Goal: Task Accomplishment & Management: Manage account settings

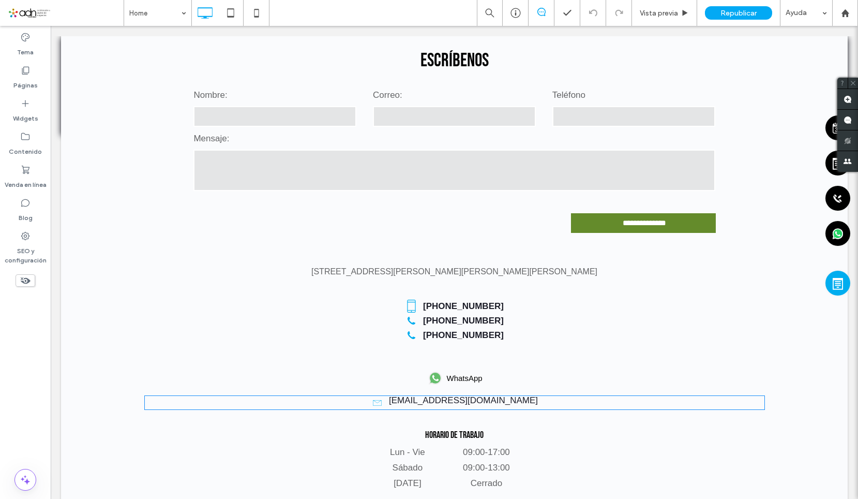
scroll to position [1810, 0]
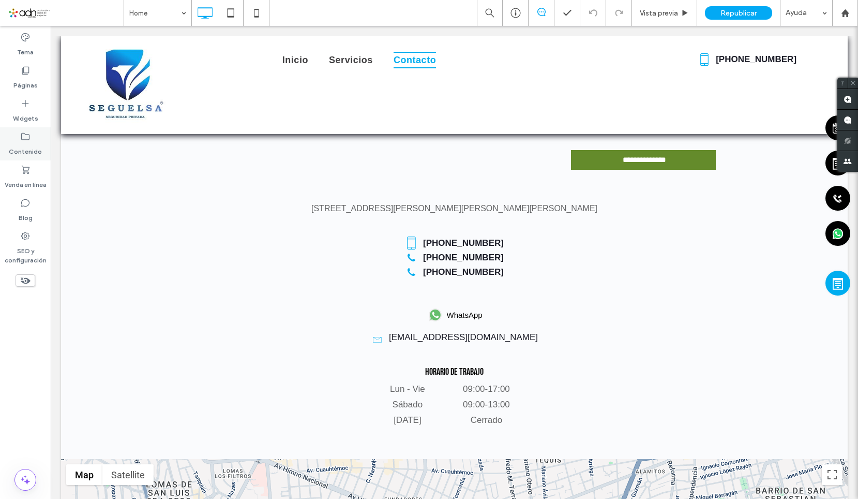
drag, startPoint x: 28, startPoint y: 152, endPoint x: 35, endPoint y: 153, distance: 6.3
click at [28, 152] on label "Contenido" at bounding box center [25, 149] width 33 height 14
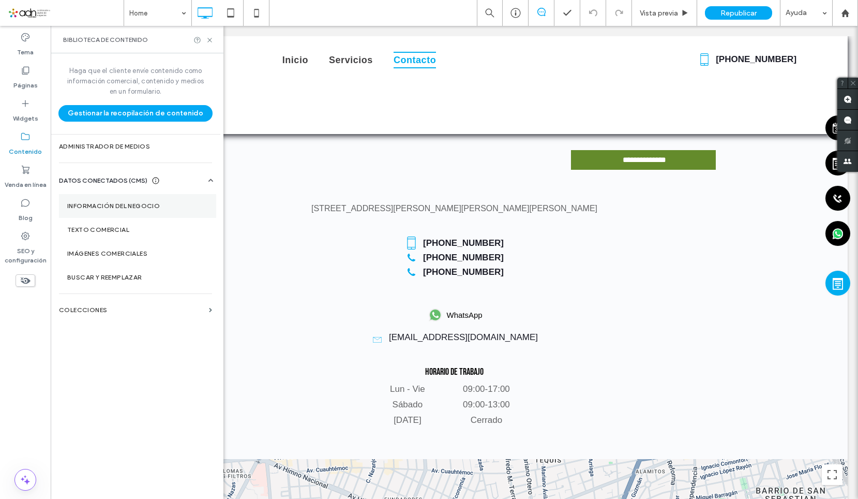
click at [121, 202] on label "Información del negocio" at bounding box center [137, 205] width 141 height 7
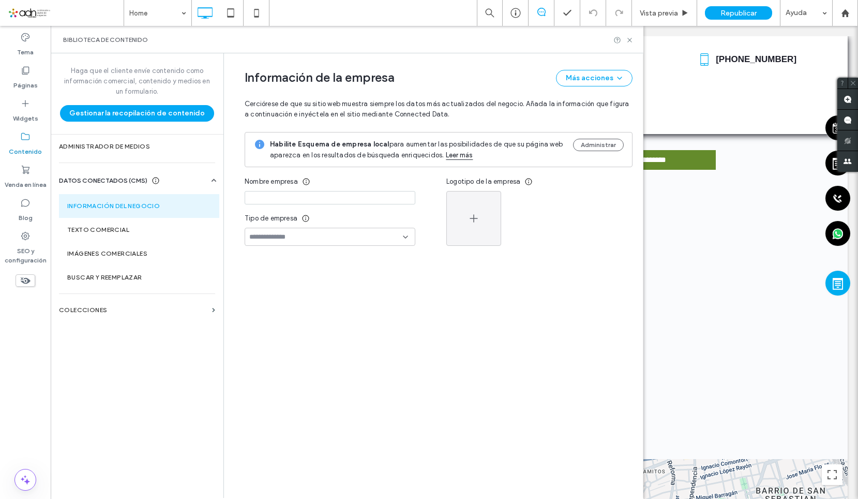
type input "**********"
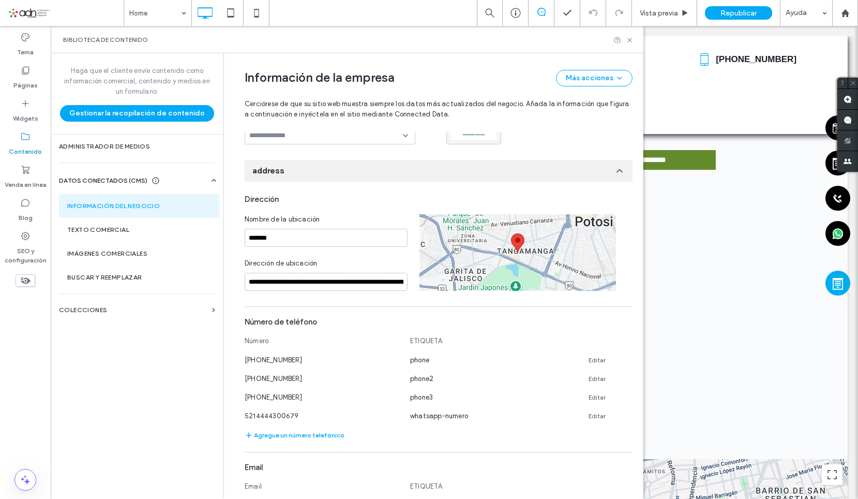
scroll to position [137, 0]
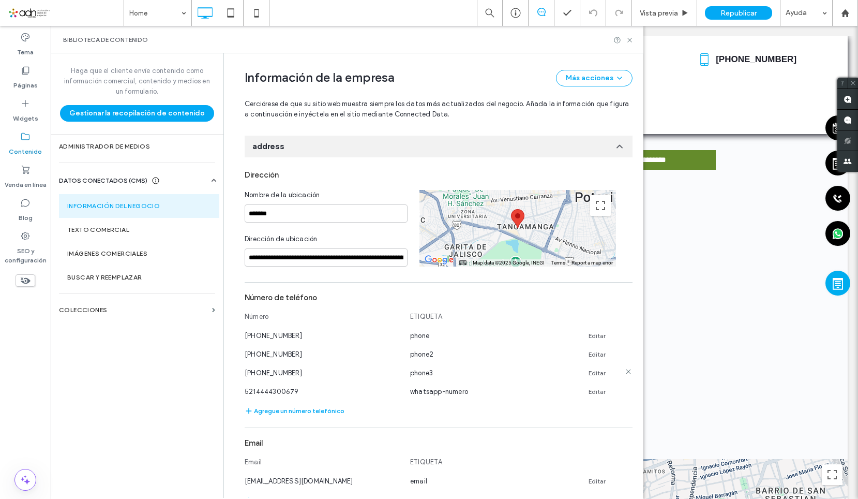
click at [591, 369] on link "Editar" at bounding box center [597, 373] width 17 height 8
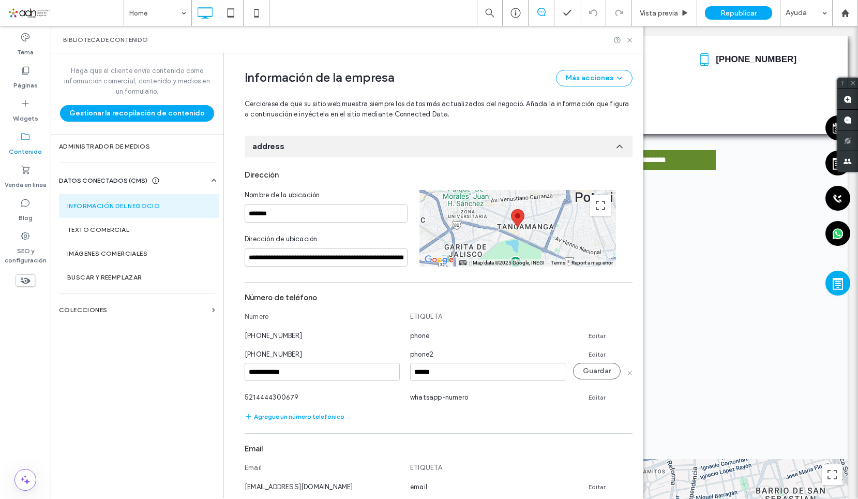
click at [318, 367] on input "**********" at bounding box center [322, 372] width 155 height 18
click at [253, 363] on input "**********" at bounding box center [322, 372] width 155 height 18
type input "**********"
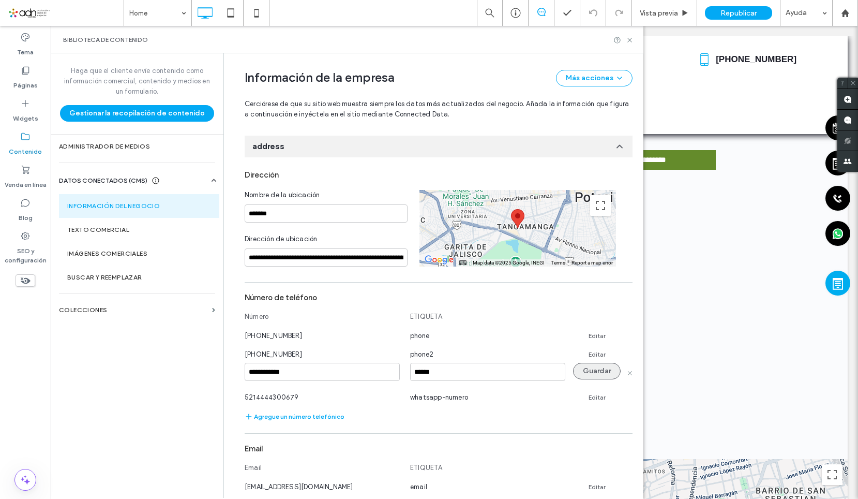
click at [579, 364] on button "Guardar" at bounding box center [597, 371] width 48 height 17
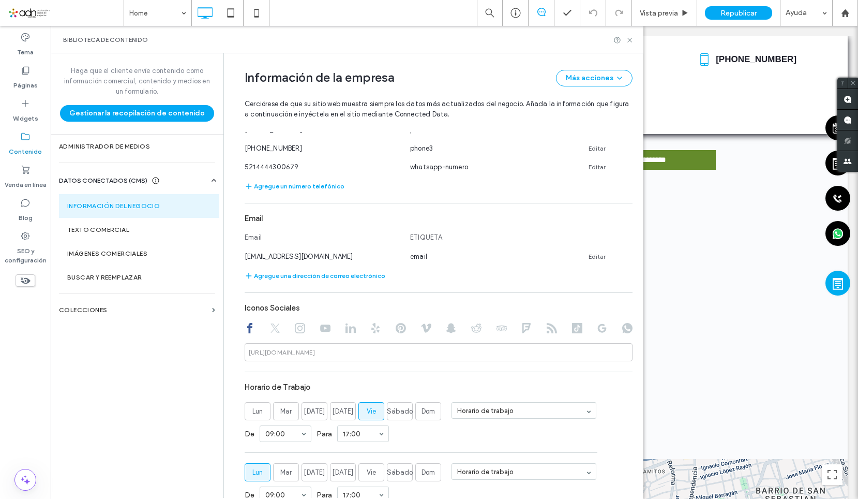
scroll to position [499, 0]
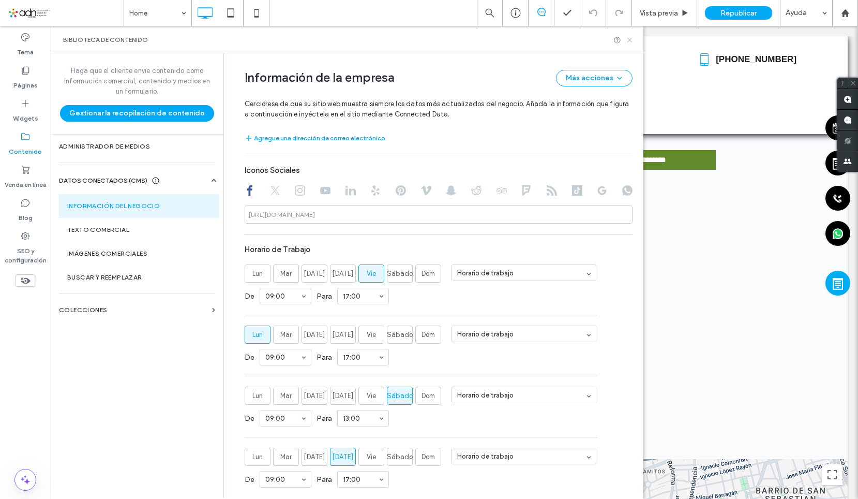
click at [631, 39] on use at bounding box center [629, 40] width 4 height 4
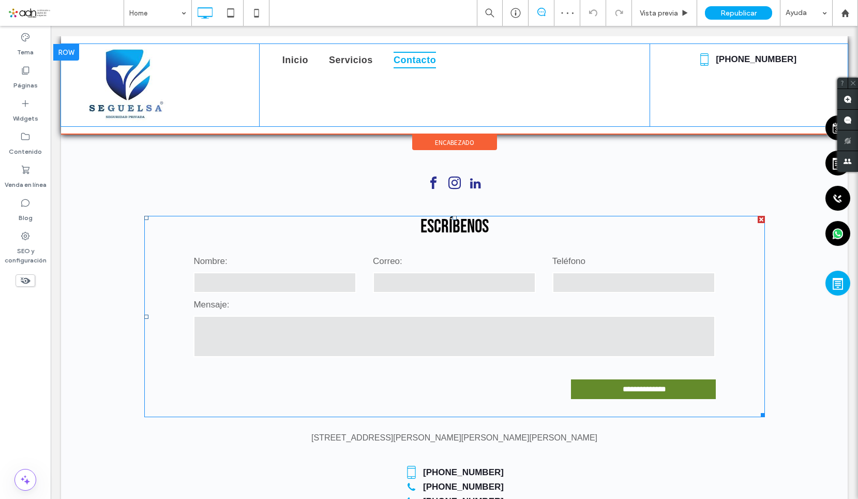
scroll to position [1707, 0]
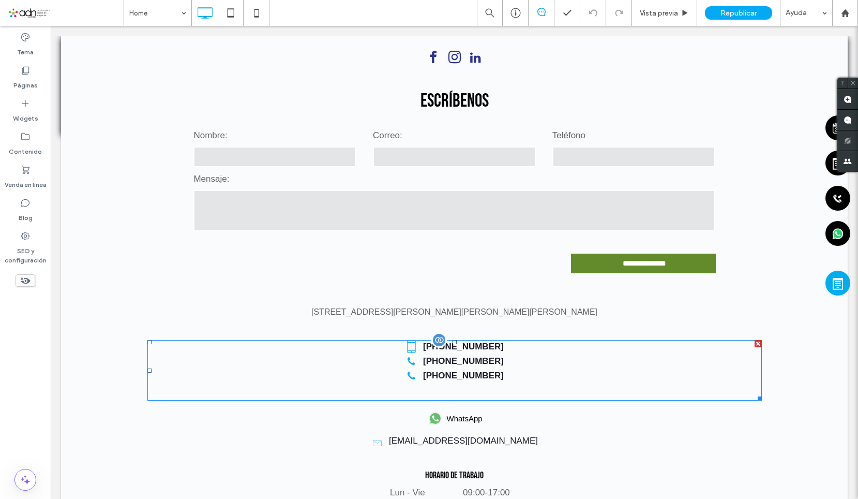
click at [464, 340] on span at bounding box center [454, 370] width 614 height 61
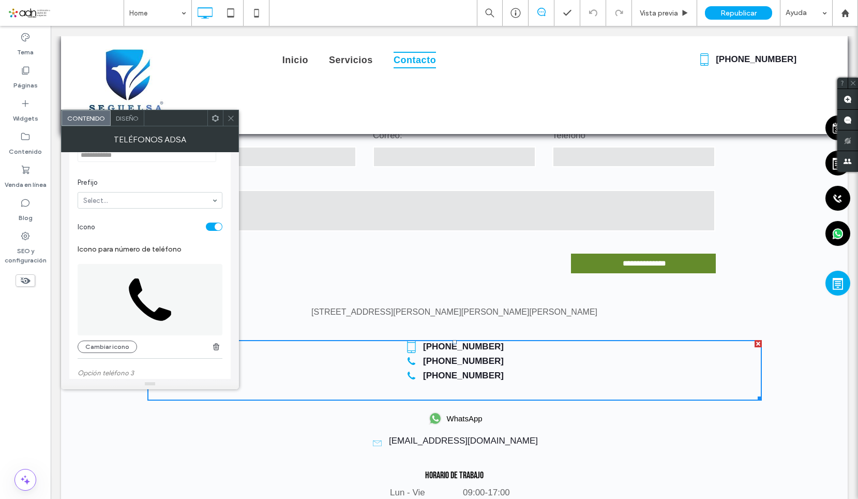
scroll to position [465, 0]
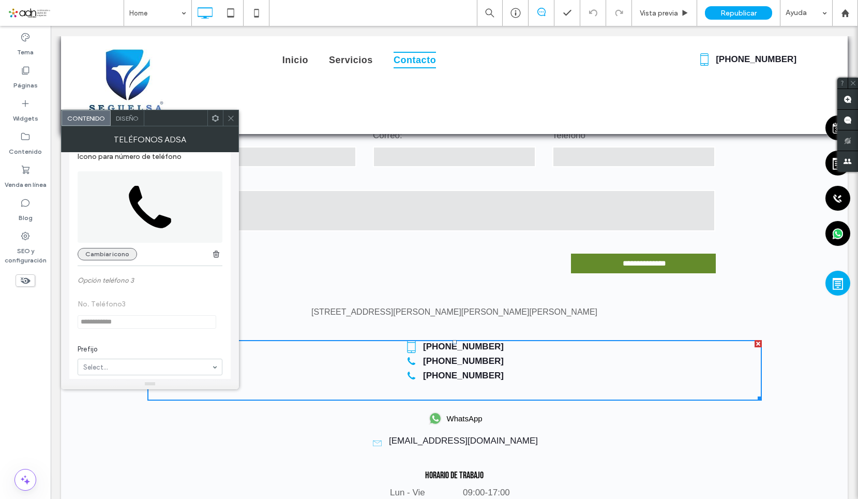
click at [108, 260] on button "Cambiar icono" at bounding box center [107, 254] width 59 height 12
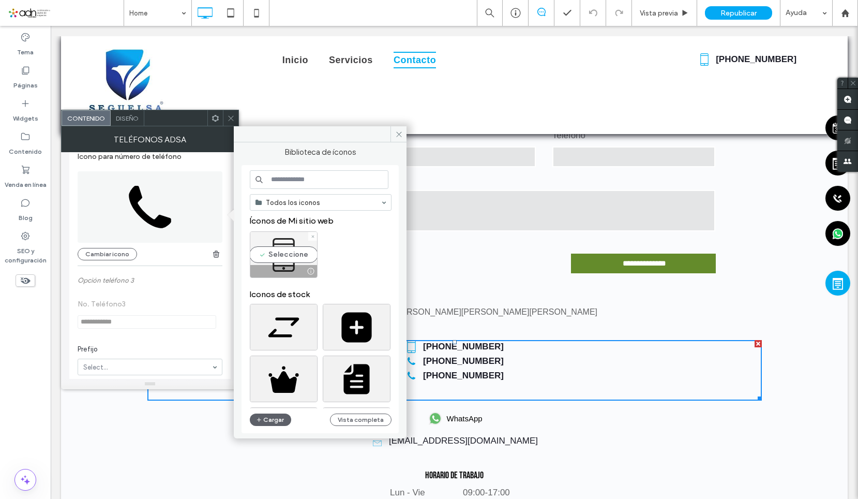
click at [304, 269] on div at bounding box center [310, 271] width 13 height 8
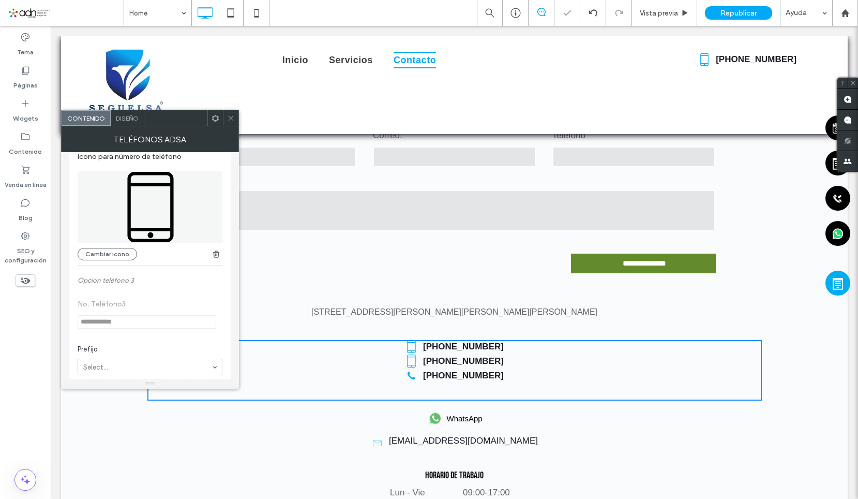
click at [225, 120] on div at bounding box center [231, 118] width 16 height 16
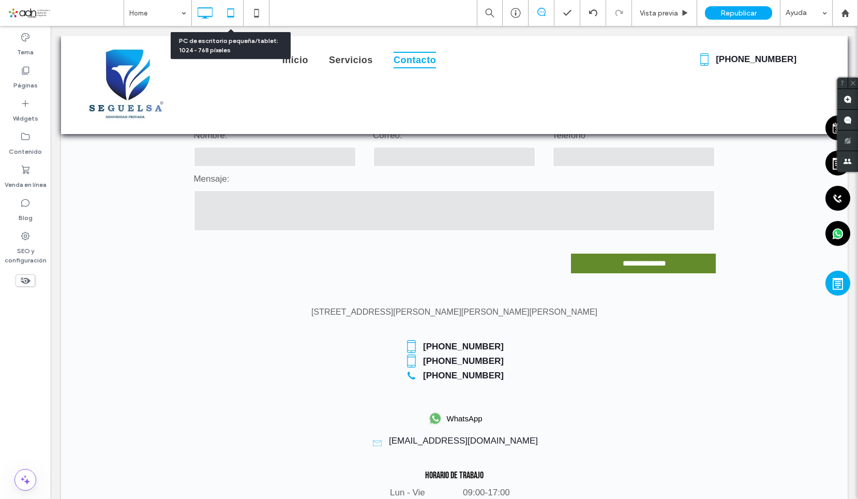
click at [236, 8] on icon at bounding box center [230, 13] width 21 height 21
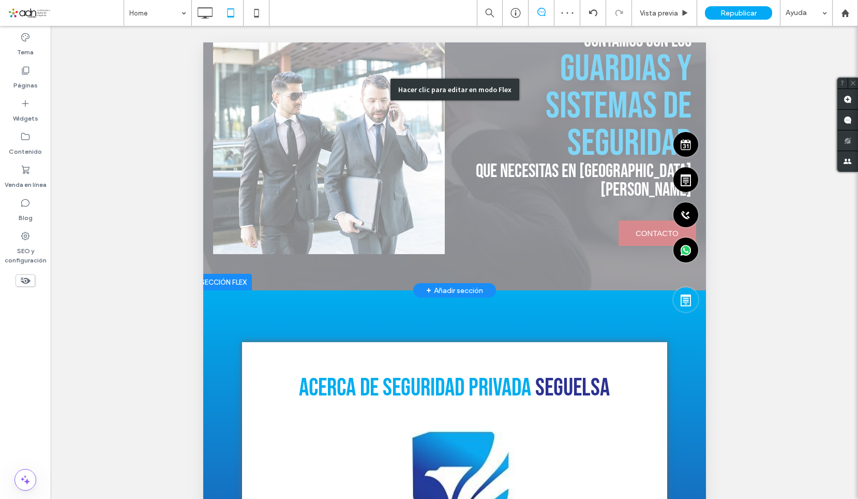
scroll to position [259, 0]
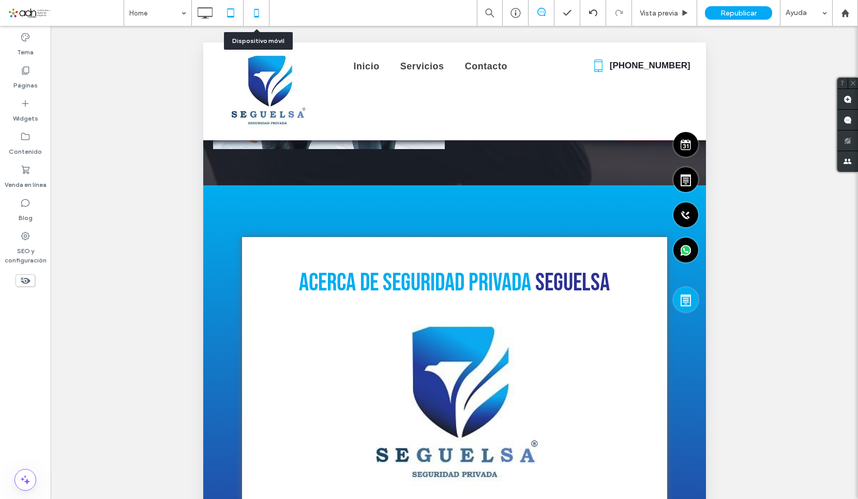
click at [246, 2] on div at bounding box center [257, 13] width 26 height 26
click at [258, 16] on icon at bounding box center [256, 13] width 21 height 21
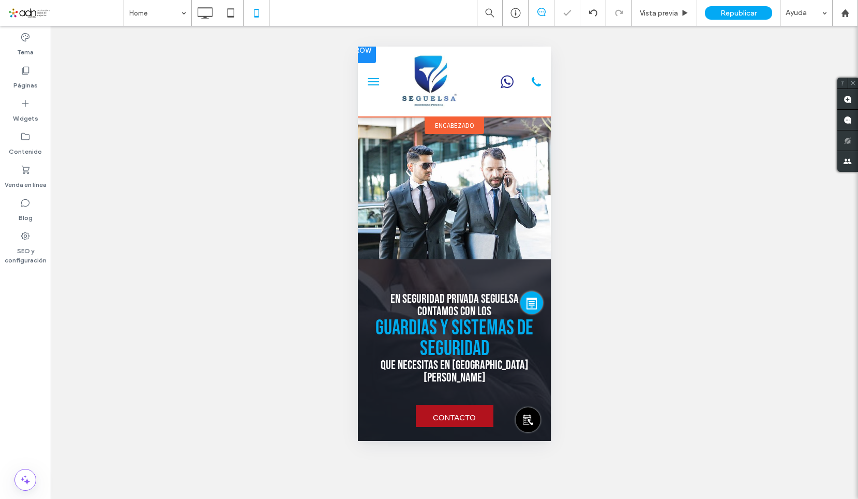
scroll to position [0, 0]
click at [501, 86] on icon at bounding box center [507, 82] width 13 height 13
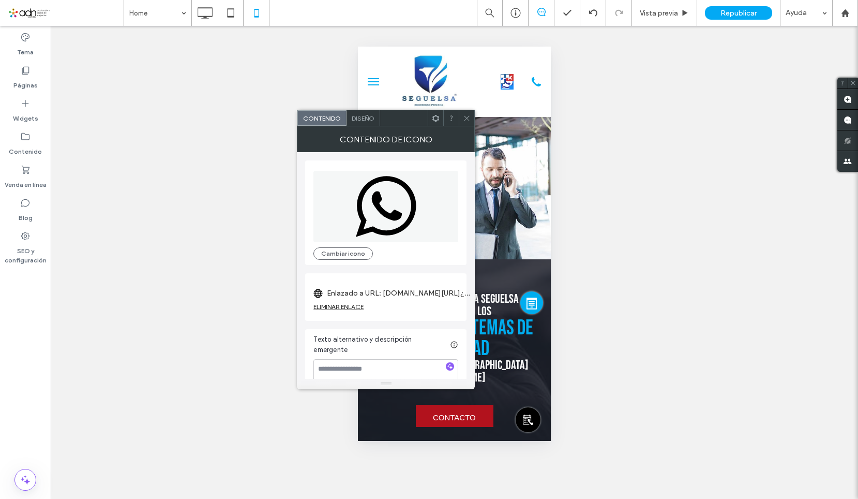
scroll to position [8, 0]
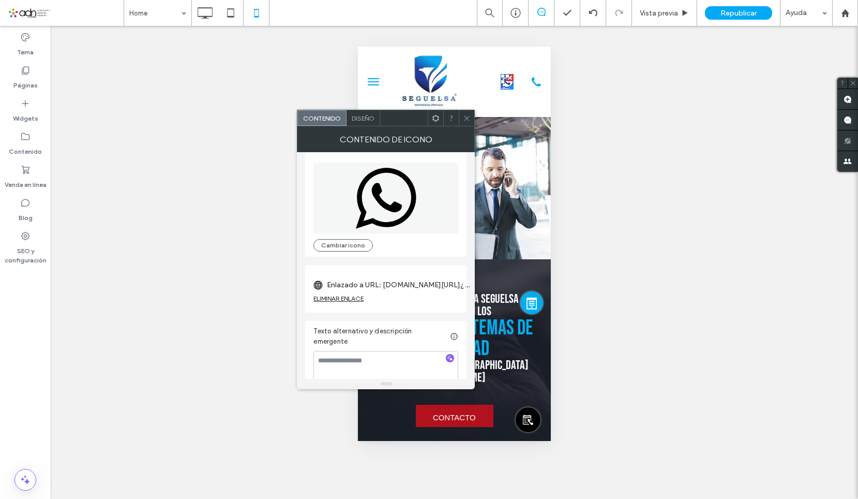
click at [408, 294] on div "ELIMINAR ENLACE" at bounding box center [385, 300] width 145 height 13
click at [403, 282] on label "Enlazado a URL: [DOMAIN_NAME][URL]¿Me%20podrían%20brindar%20más%20información%2…" at bounding box center [399, 284] width 145 height 19
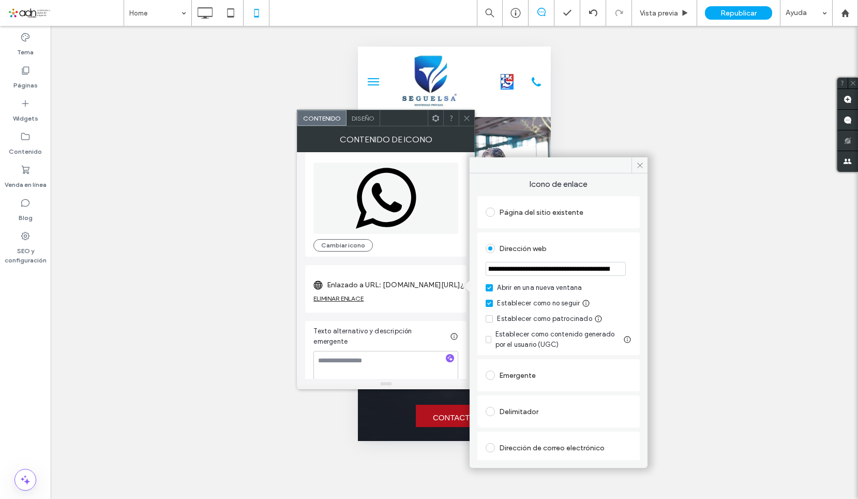
scroll to position [0, 356]
drag, startPoint x: 554, startPoint y: 273, endPoint x: 623, endPoint y: 274, distance: 68.8
click at [623, 274] on input "**********" at bounding box center [556, 269] width 140 height 14
click at [542, 270] on input "**********" at bounding box center [556, 269] width 140 height 14
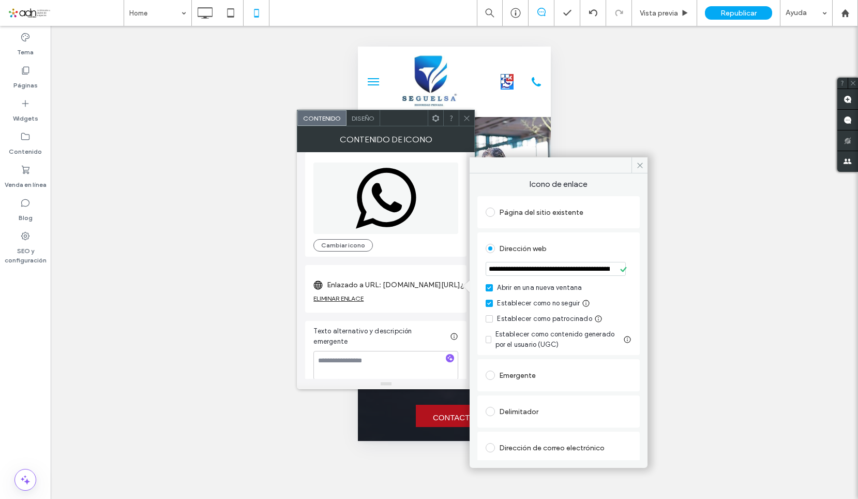
click at [558, 269] on input "**********" at bounding box center [556, 269] width 140 height 14
paste input "**********"
type input "**********"
click at [451, 245] on div "Cambiar icono" at bounding box center [385, 245] width 145 height 12
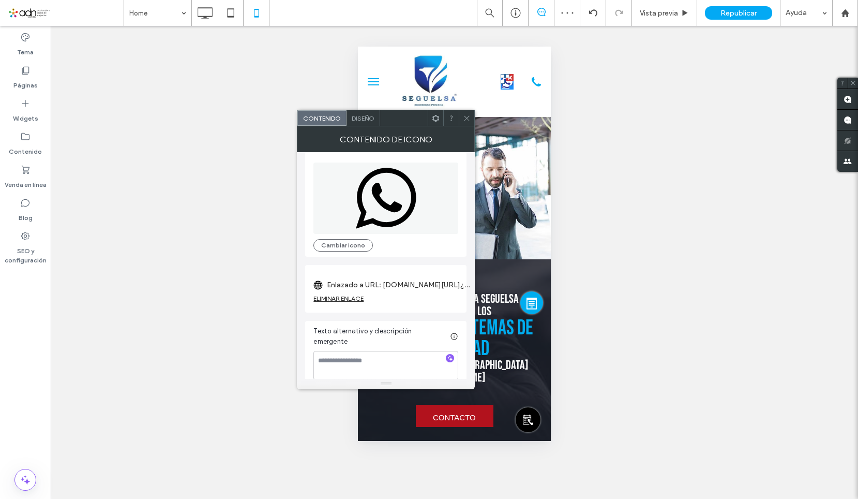
click at [469, 122] on icon at bounding box center [467, 118] width 8 height 8
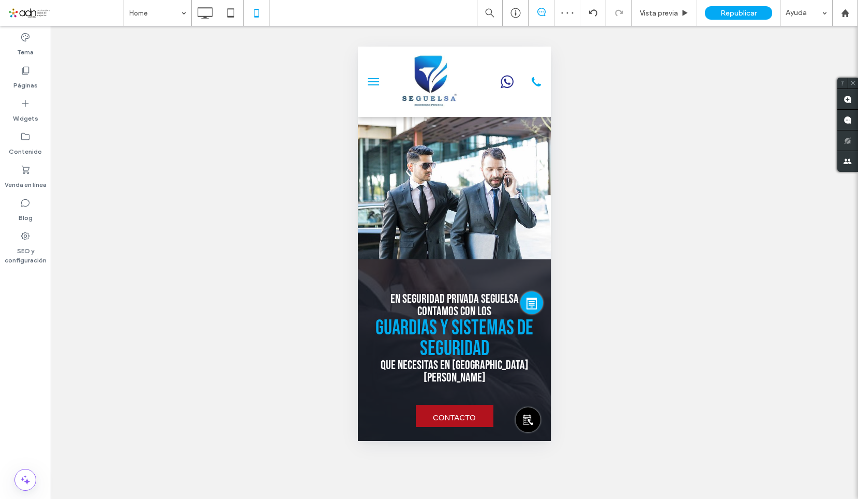
click at [382, 83] on button "menu" at bounding box center [373, 81] width 21 height 21
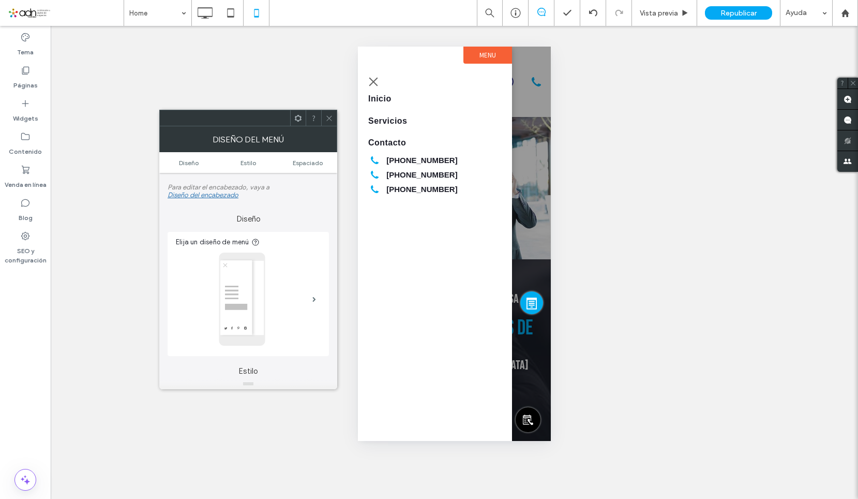
click at [330, 120] on icon at bounding box center [329, 118] width 8 height 8
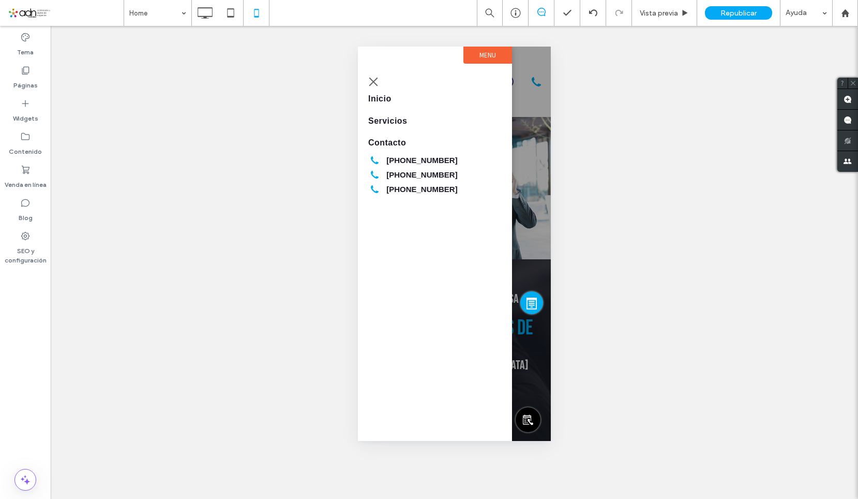
click at [374, 77] on button "menu" at bounding box center [373, 81] width 21 height 21
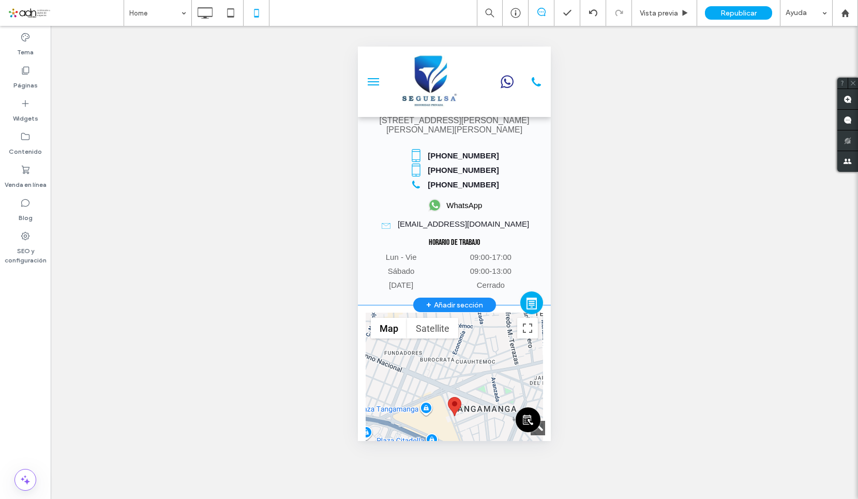
scroll to position [2017, 0]
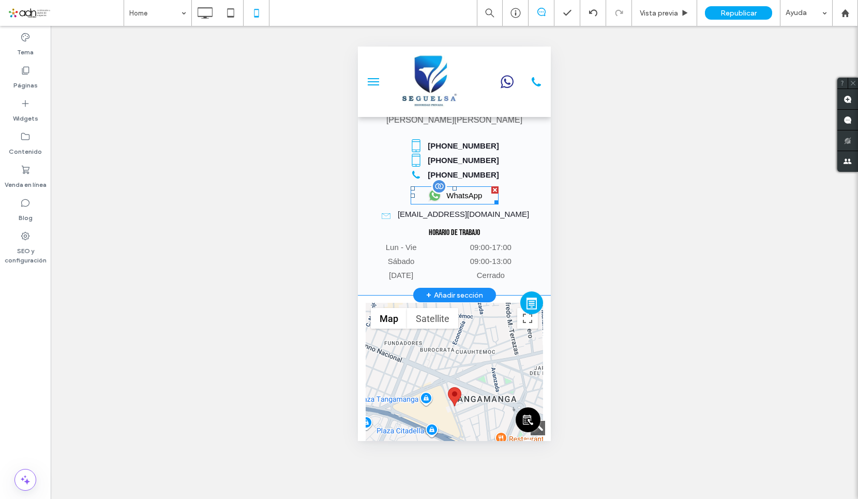
click at [457, 186] on span at bounding box center [455, 195] width 88 height 18
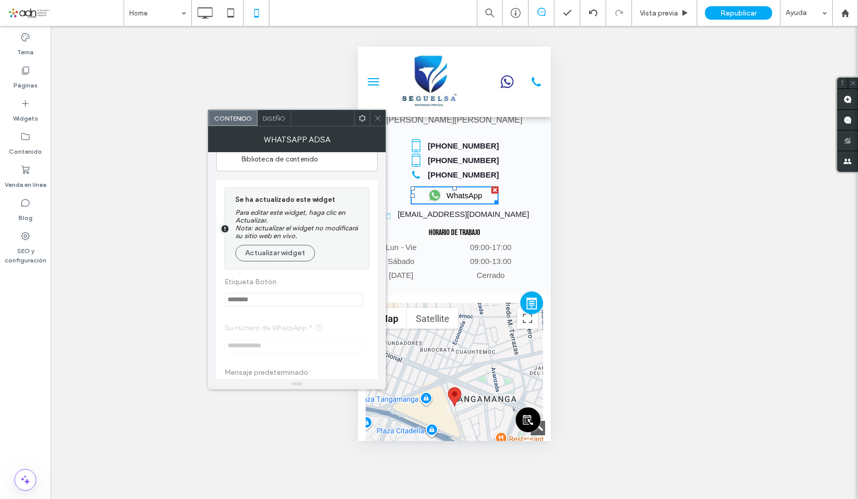
scroll to position [52, 0]
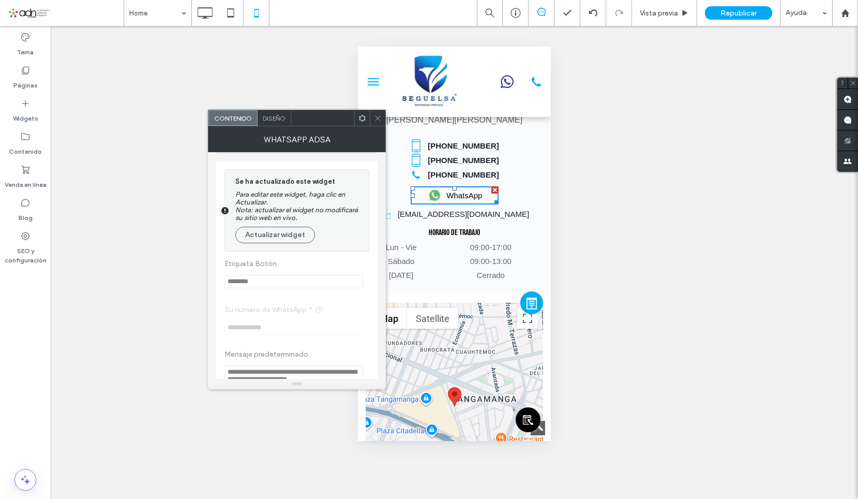
click at [374, 118] on div at bounding box center [378, 118] width 16 height 16
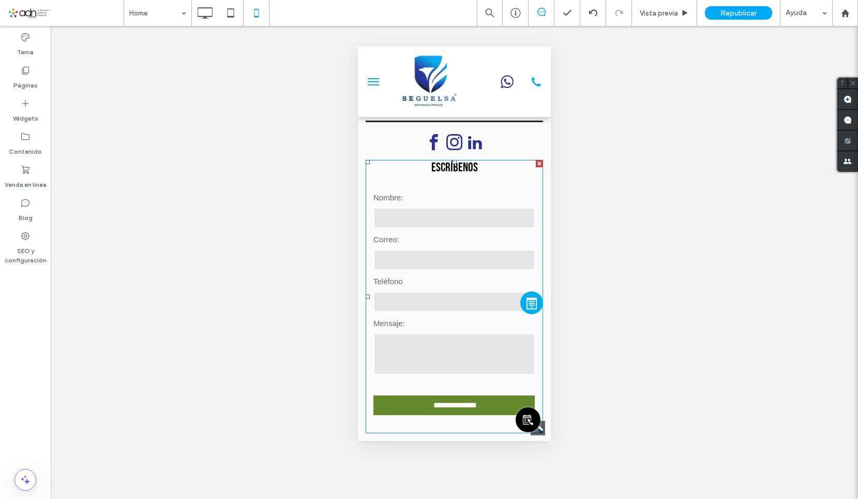
scroll to position [1655, 0]
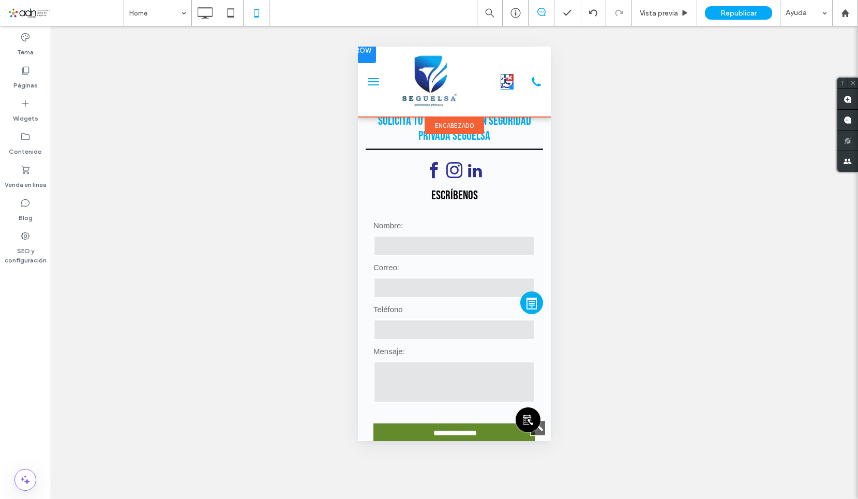
click at [501, 86] on icon at bounding box center [507, 82] width 13 height 13
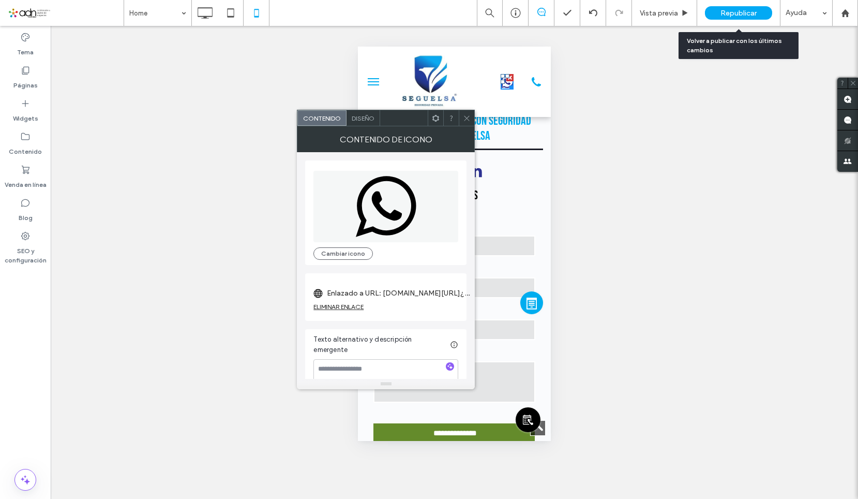
click at [734, 24] on div "Republicar" at bounding box center [738, 13] width 67 height 26
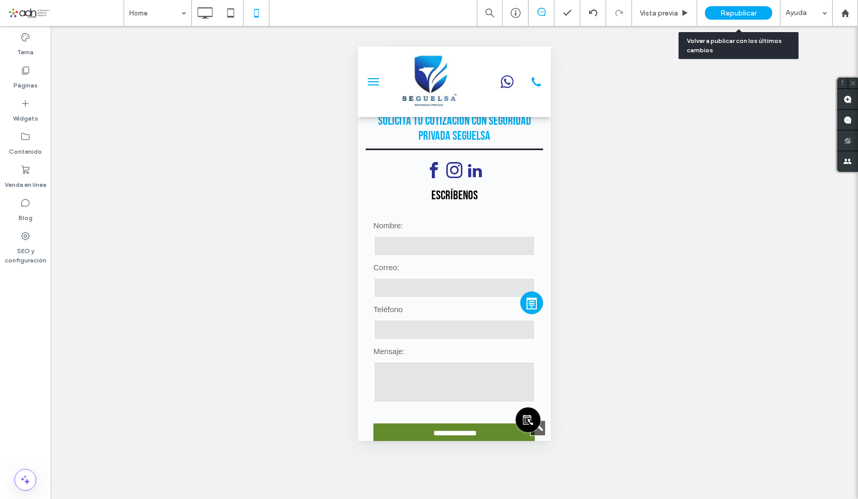
click at [735, 21] on div "Republicar" at bounding box center [738, 13] width 67 height 26
click at [756, 7] on div "Republicar" at bounding box center [738, 12] width 67 height 13
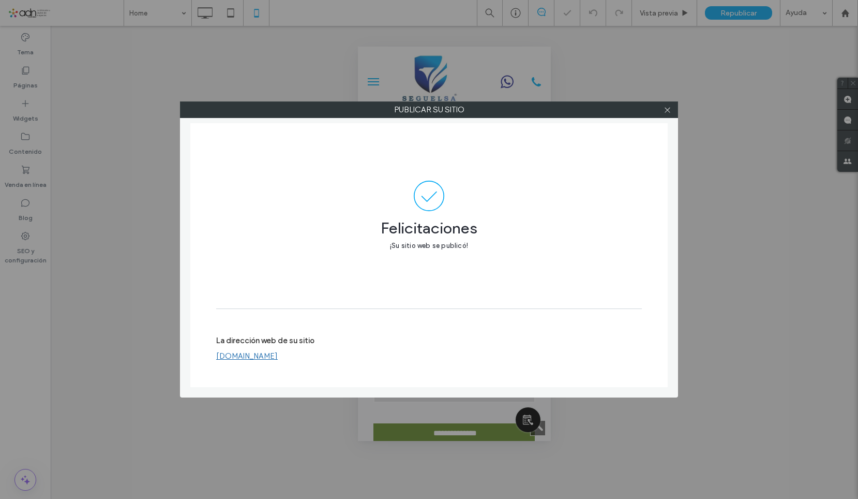
click at [275, 354] on link "[DOMAIN_NAME]" at bounding box center [247, 355] width 62 height 9
click at [671, 110] on icon at bounding box center [668, 110] width 8 height 8
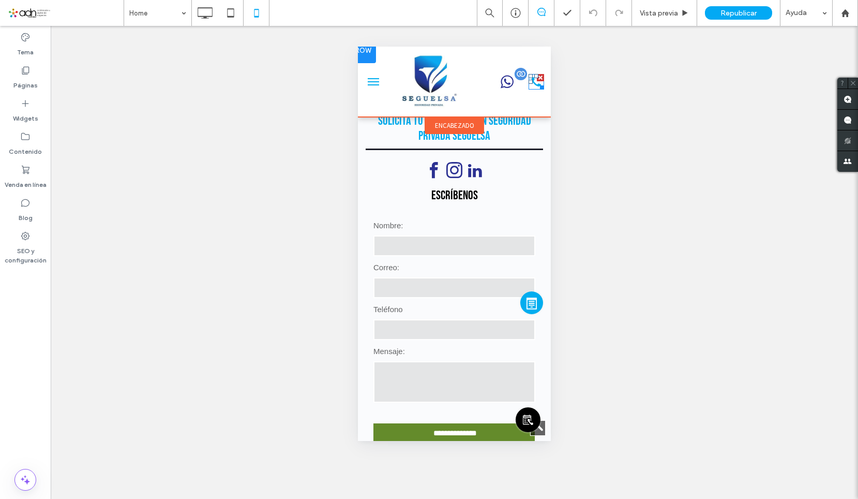
click at [529, 85] on icon "[PHONE_NUMBER]" at bounding box center [537, 82] width 16 height 16
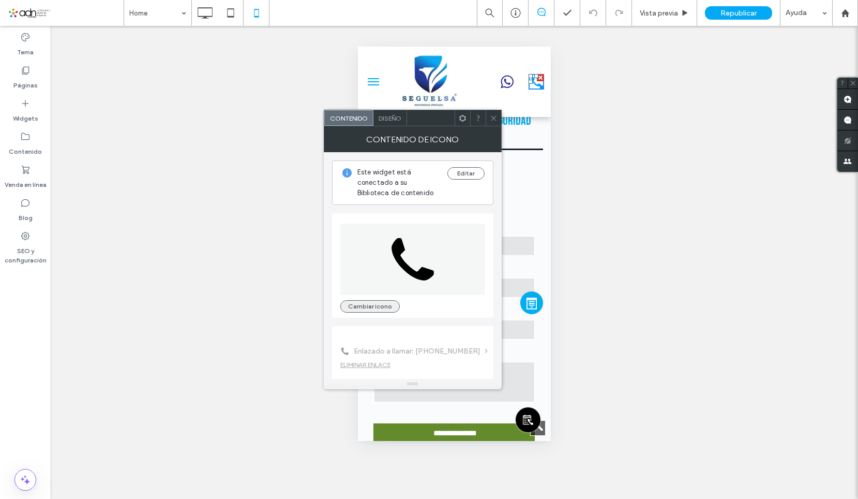
click at [382, 311] on button "Cambiar icono" at bounding box center [369, 306] width 59 height 12
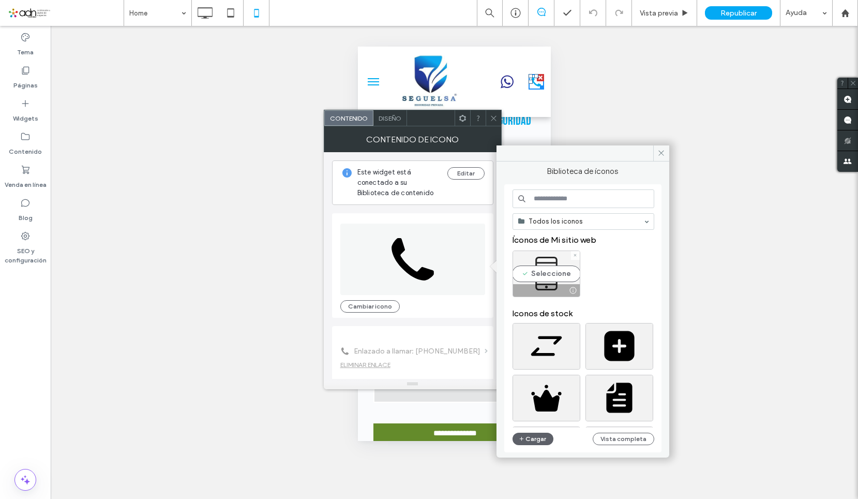
click at [576, 262] on div "Seleccione" at bounding box center [547, 273] width 68 height 47
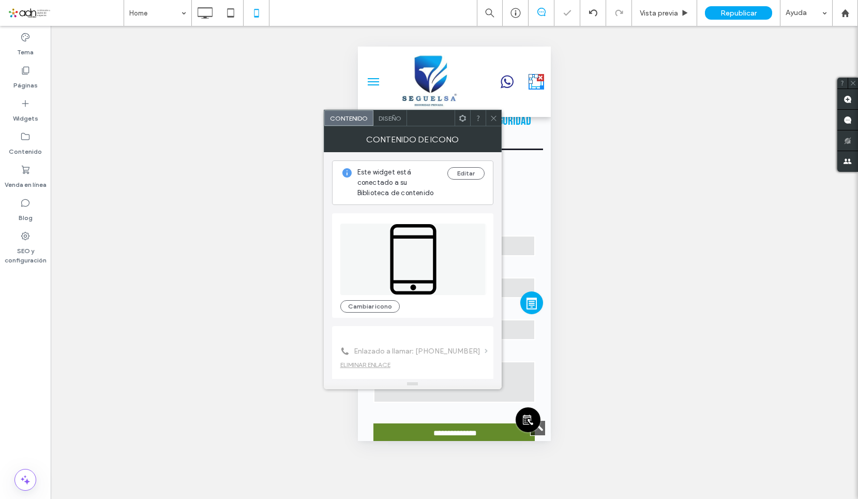
click at [491, 116] on icon at bounding box center [494, 118] width 8 height 8
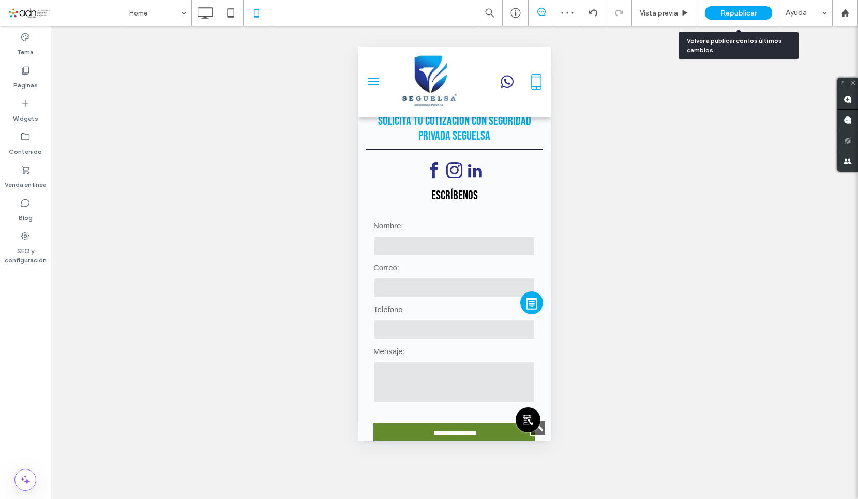
click at [724, 10] on span "Republicar" at bounding box center [738, 13] width 36 height 9
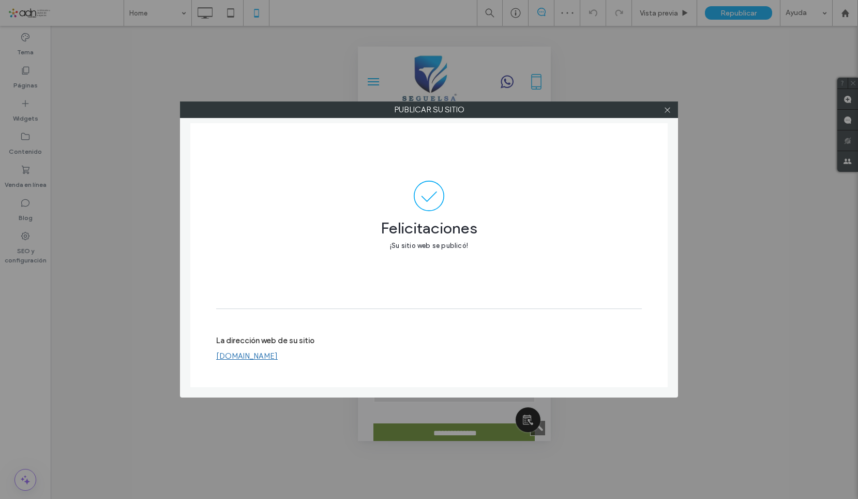
click at [278, 356] on link "[DOMAIN_NAME]" at bounding box center [247, 355] width 62 height 9
click at [669, 110] on icon at bounding box center [668, 110] width 8 height 8
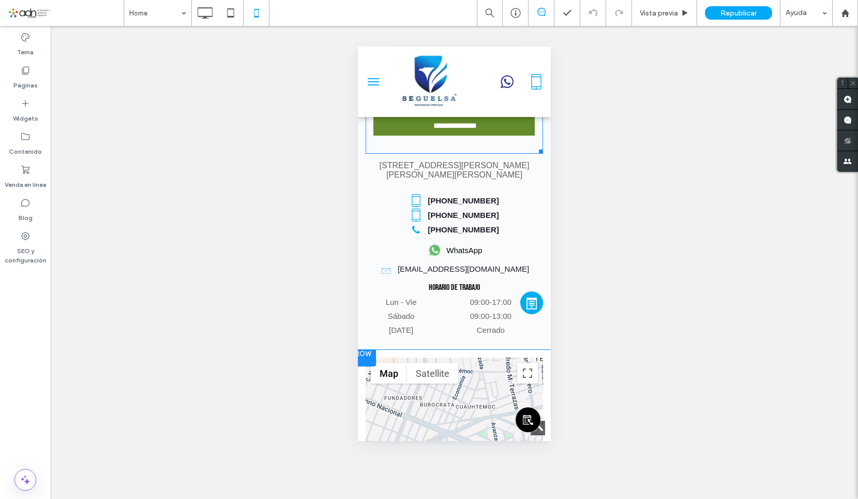
scroll to position [1965, 0]
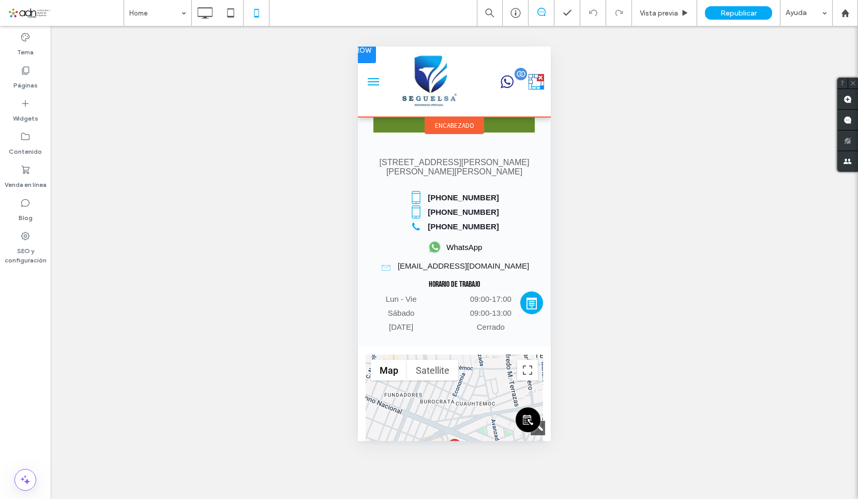
click at [536, 85] on div at bounding box center [540, 86] width 8 height 8
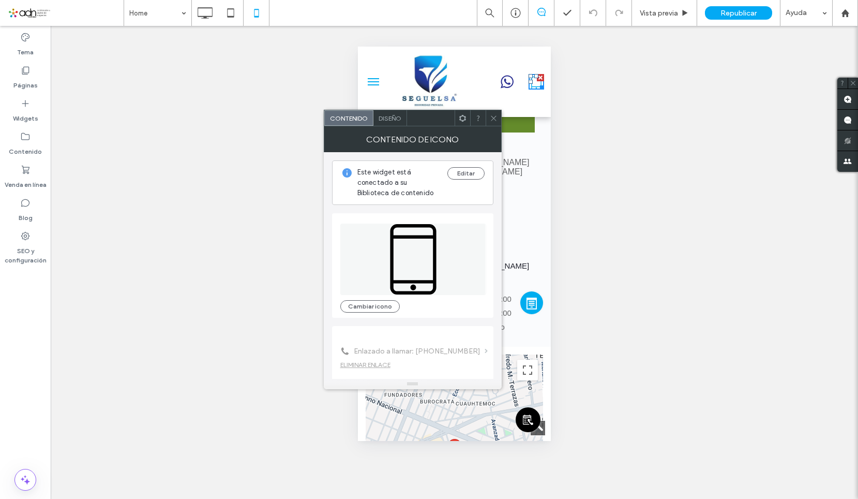
click at [379, 299] on div "Cambiar icono" at bounding box center [412, 265] width 145 height 94
click at [379, 305] on button "Cambiar icono" at bounding box center [369, 306] width 59 height 12
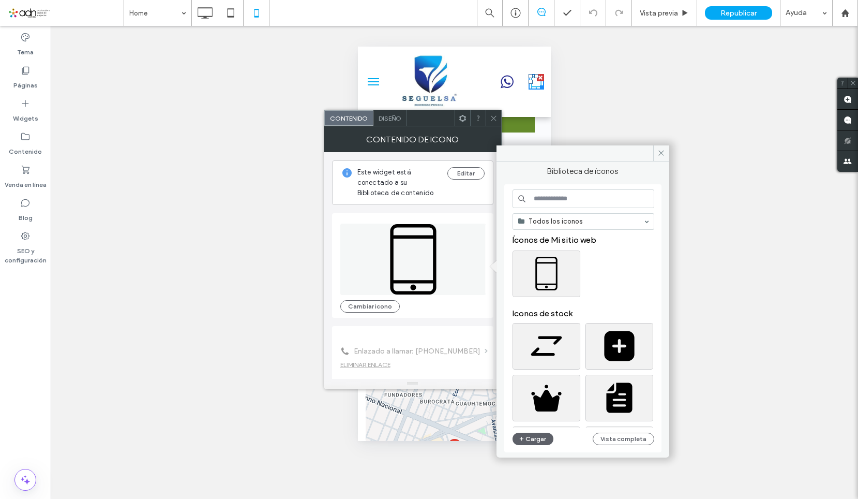
click at [582, 206] on input at bounding box center [584, 198] width 142 height 19
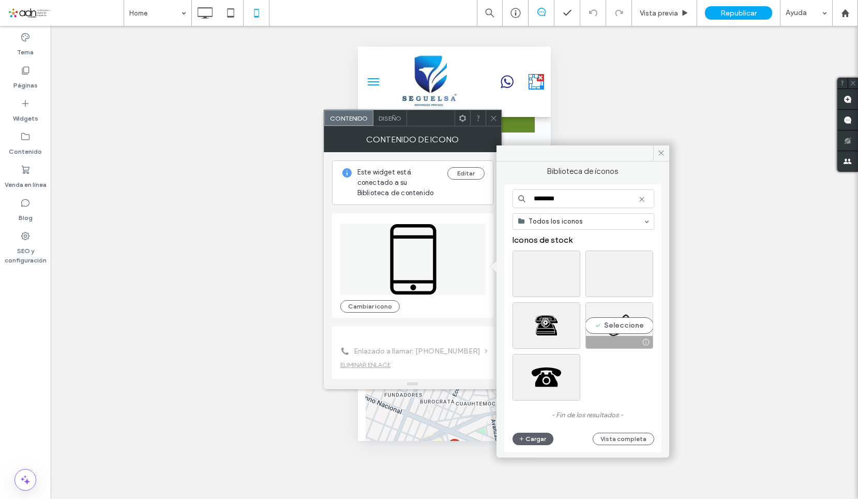
type input "********"
click at [628, 329] on div "Seleccione" at bounding box center [619, 325] width 68 height 47
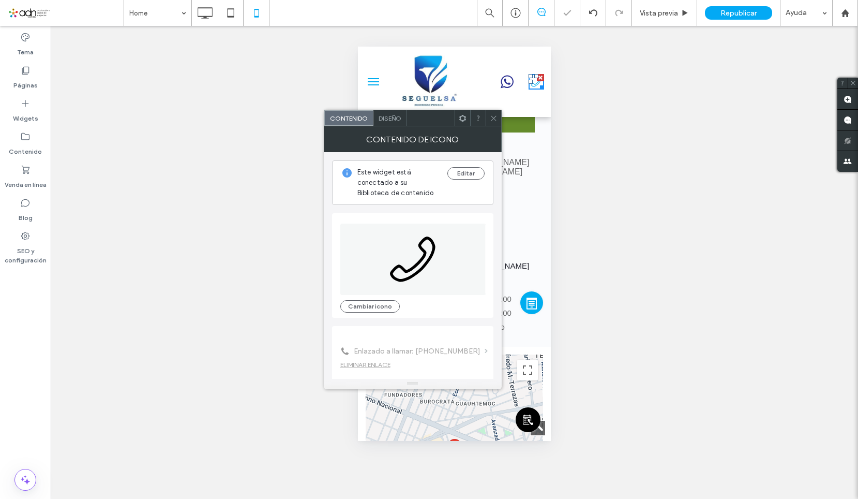
scroll to position [52, 0]
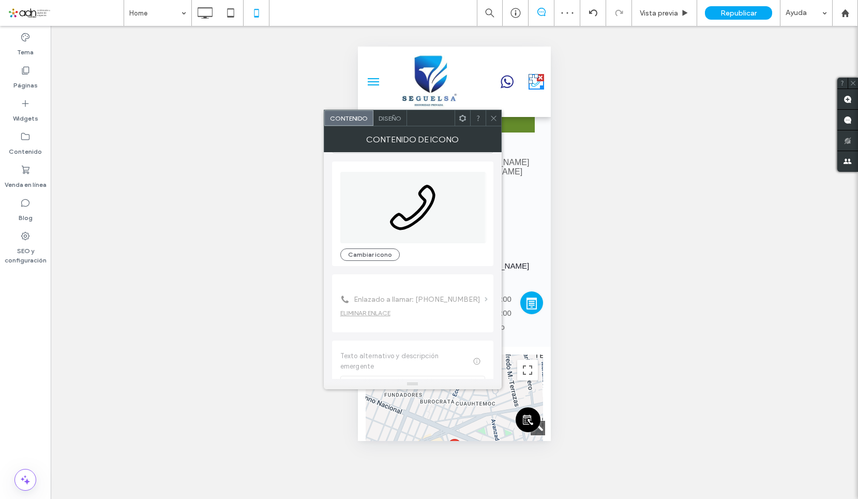
click at [491, 121] on icon at bounding box center [494, 118] width 8 height 8
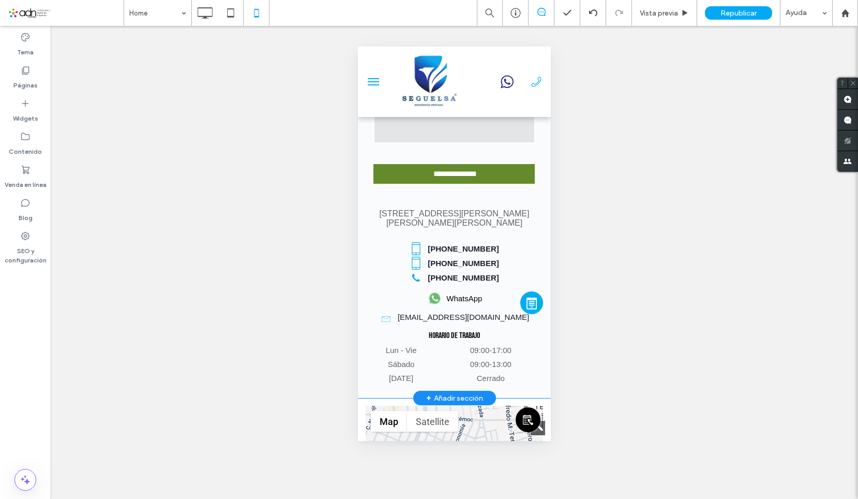
scroll to position [1914, 0]
click at [420, 256] on span at bounding box center [454, 264] width 177 height 42
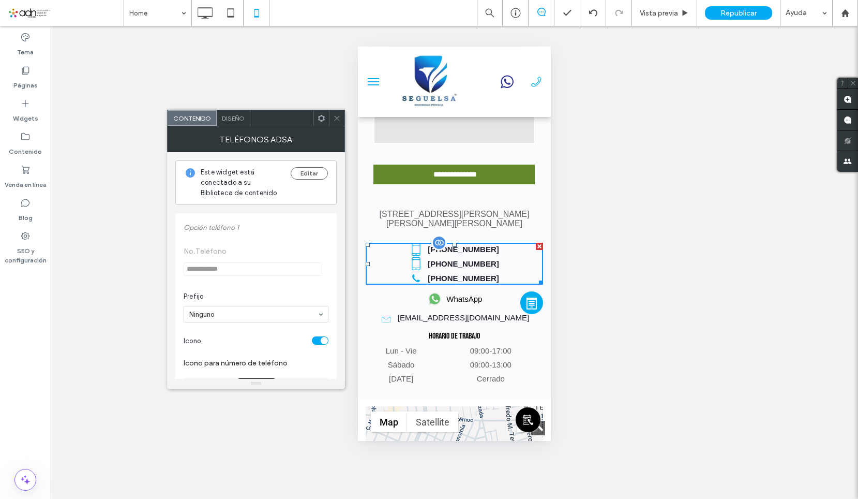
click at [420, 274] on icon at bounding box center [416, 278] width 8 height 8
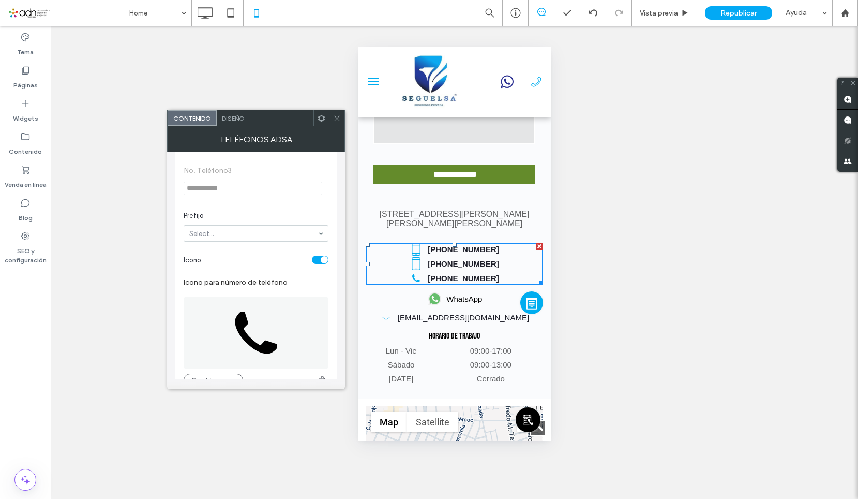
scroll to position [672, 0]
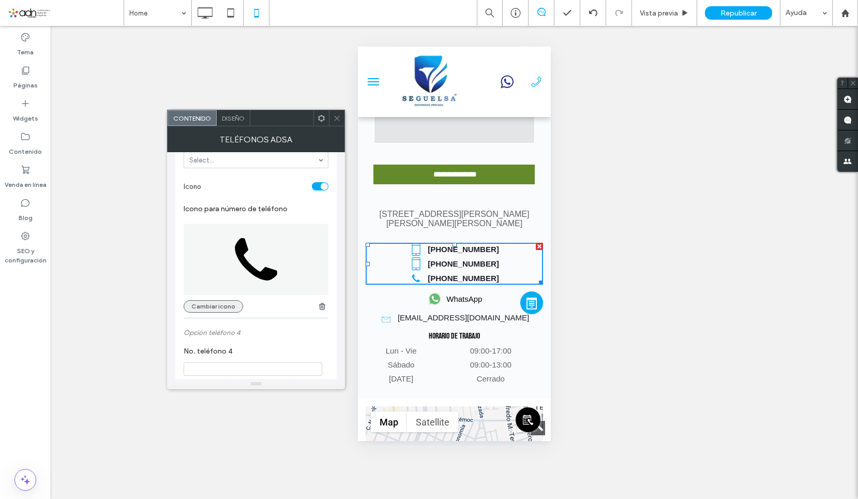
click at [229, 305] on button "Cambiar icono" at bounding box center [213, 306] width 59 height 12
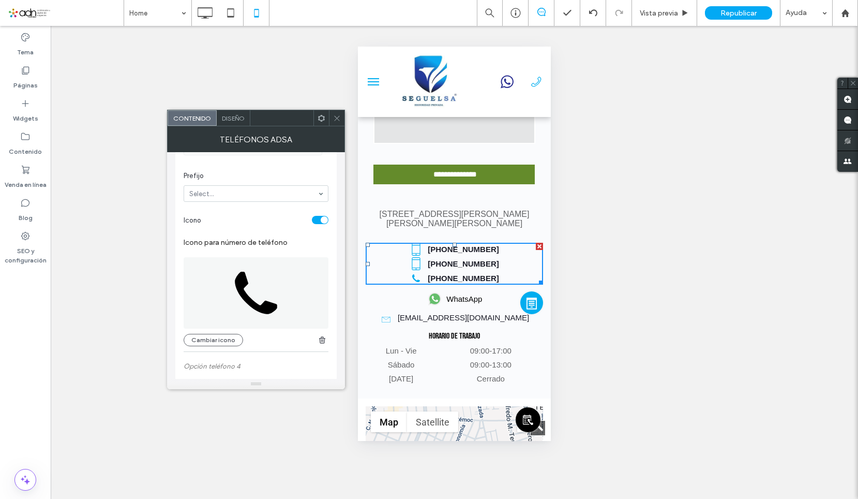
scroll to position [621, 0]
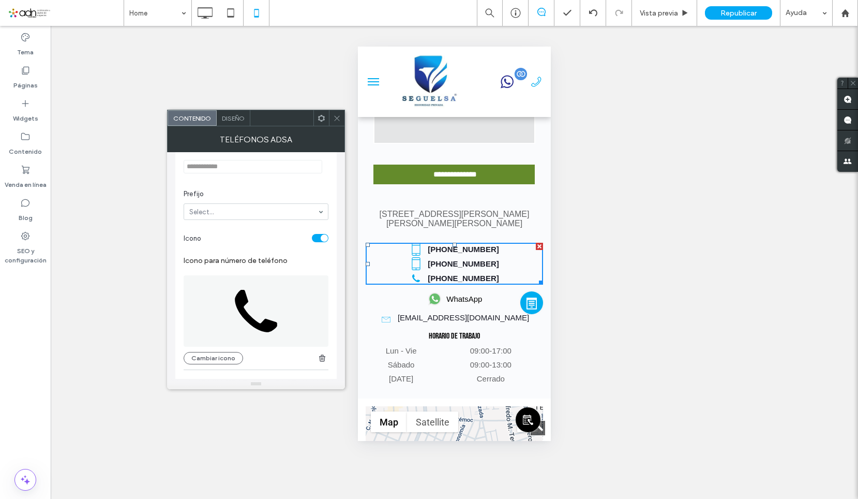
click at [531, 87] on icon at bounding box center [537, 82] width 16 height 16
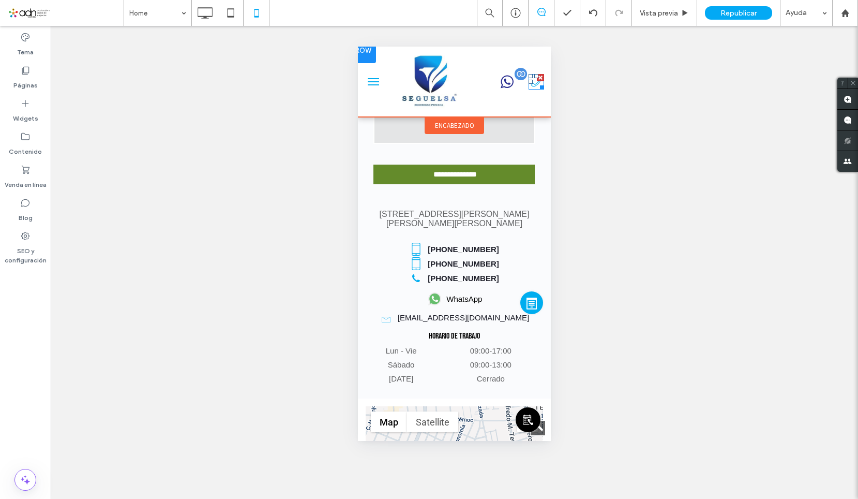
click at [529, 85] on icon at bounding box center [537, 82] width 16 height 16
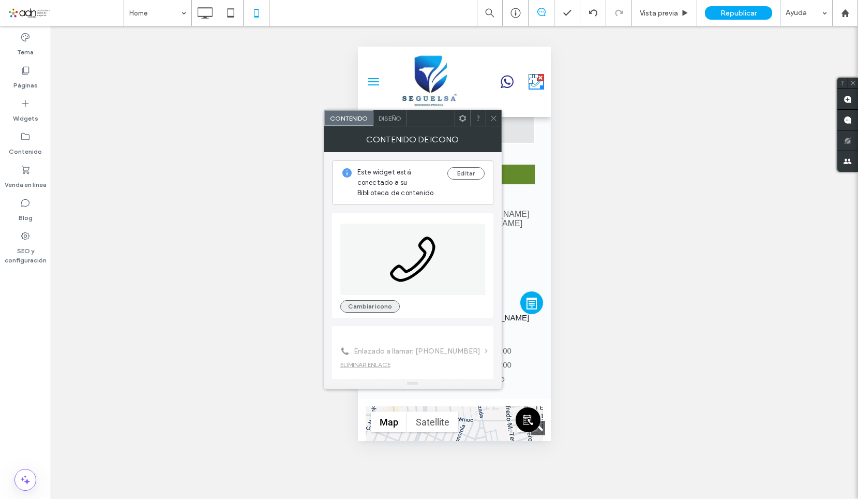
click at [384, 303] on button "Cambiar icono" at bounding box center [369, 306] width 59 height 12
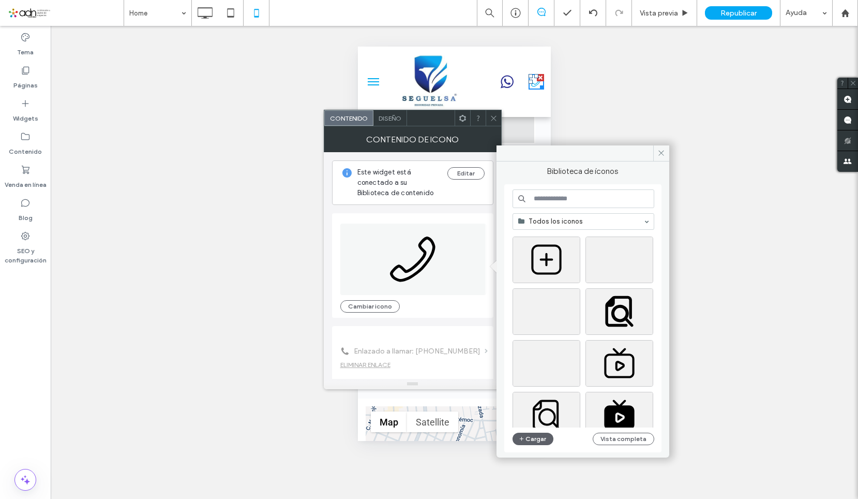
scroll to position [465, 0]
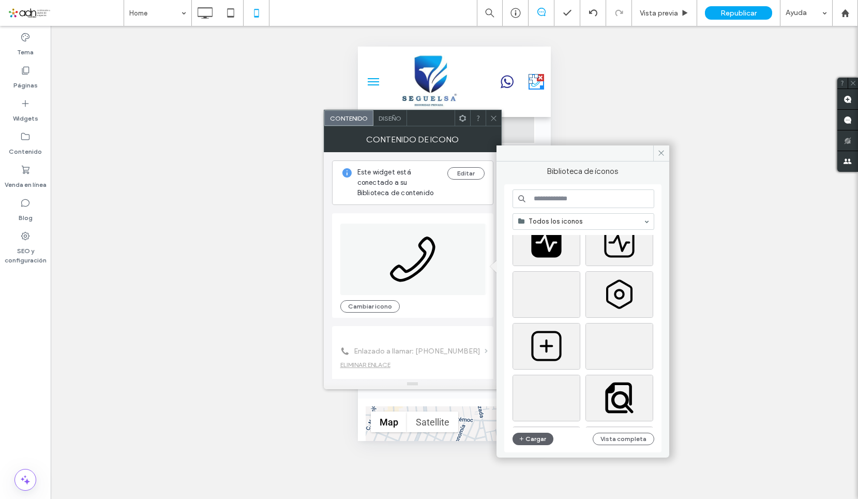
click at [547, 204] on input at bounding box center [584, 198] width 142 height 19
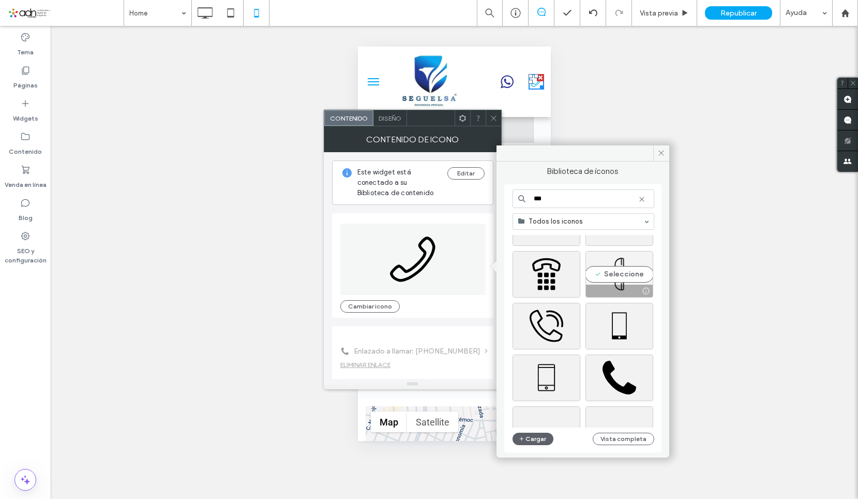
scroll to position [414, 0]
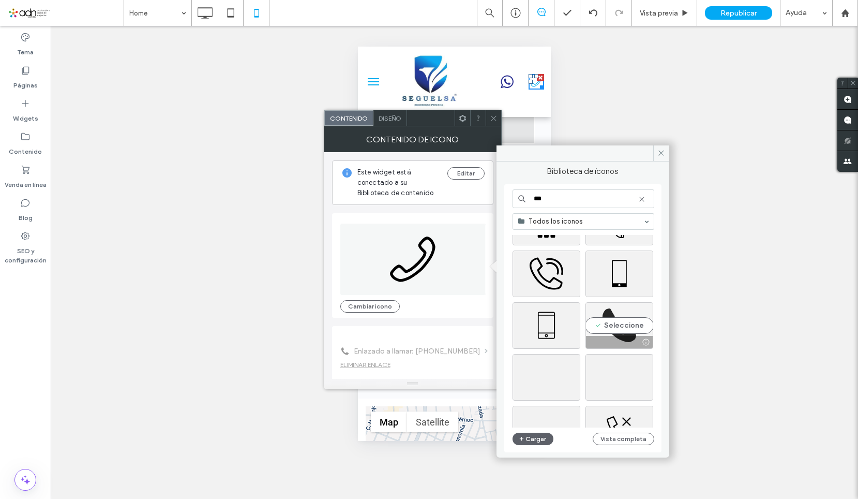
type input "***"
click at [622, 311] on div "Seleccione" at bounding box center [619, 325] width 68 height 47
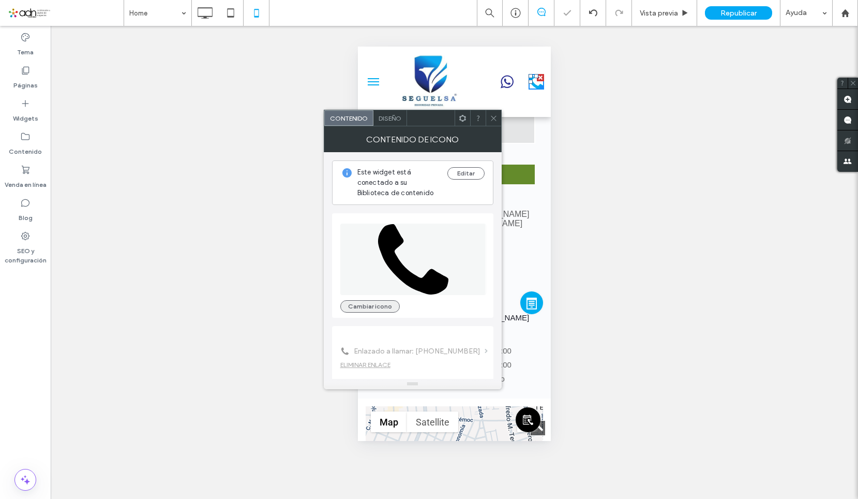
click at [375, 301] on button "Cambiar icono" at bounding box center [369, 306] width 59 height 12
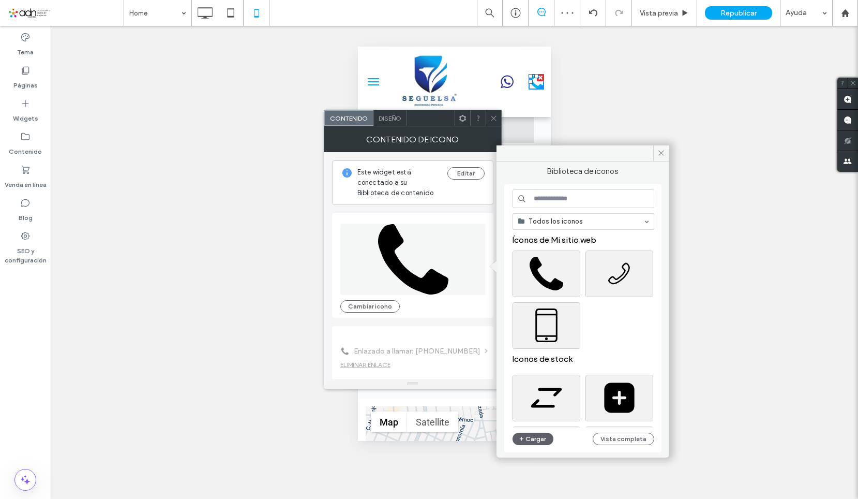
click at [552, 201] on input at bounding box center [584, 198] width 142 height 19
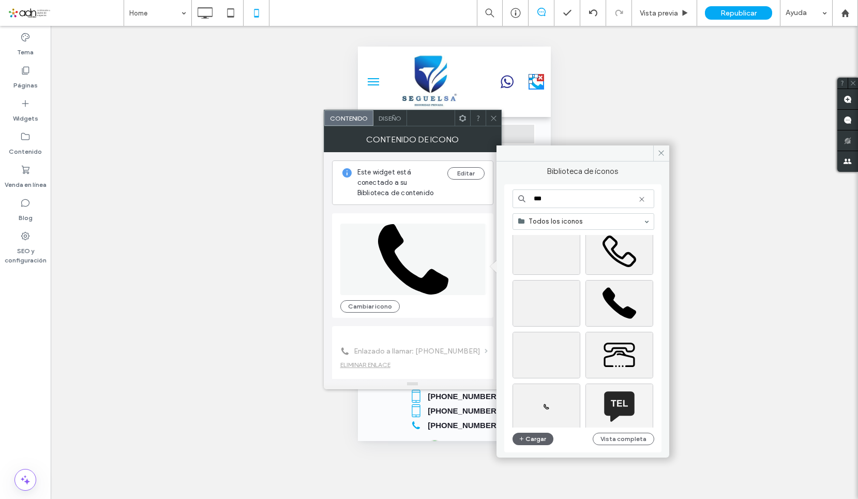
scroll to position [806, 0]
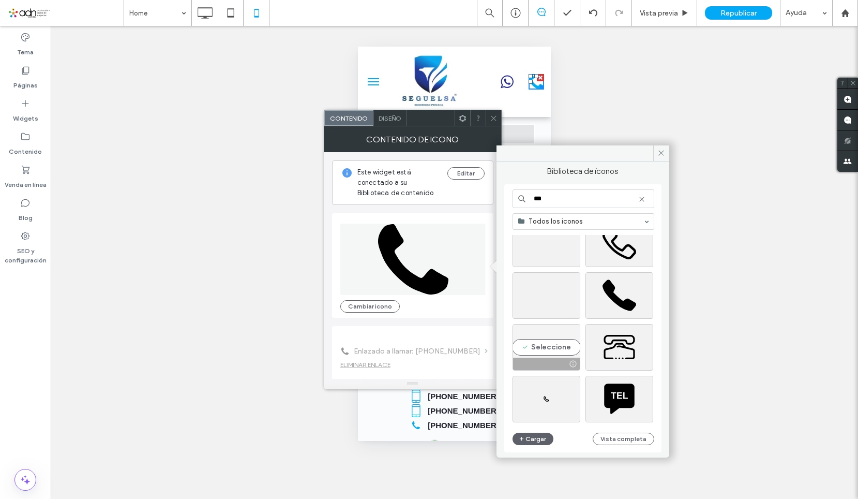
type input "***"
click at [552, 352] on div "Seleccione" at bounding box center [547, 347] width 68 height 47
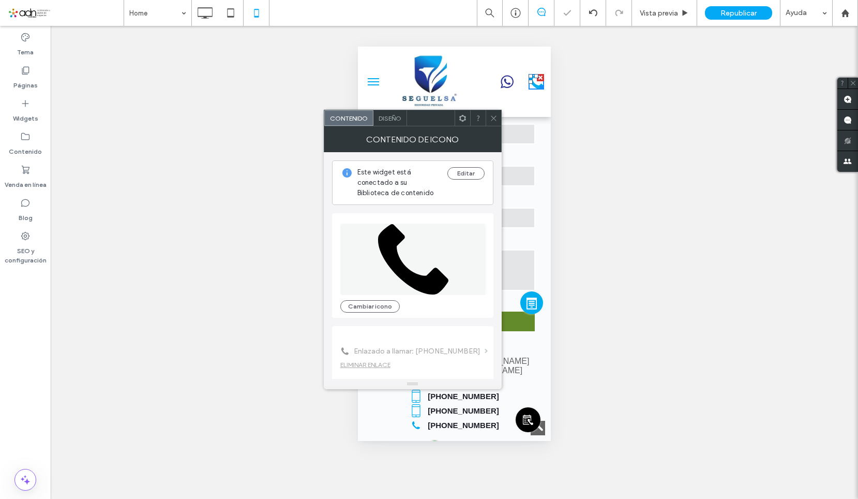
click at [494, 117] on icon at bounding box center [494, 118] width 8 height 8
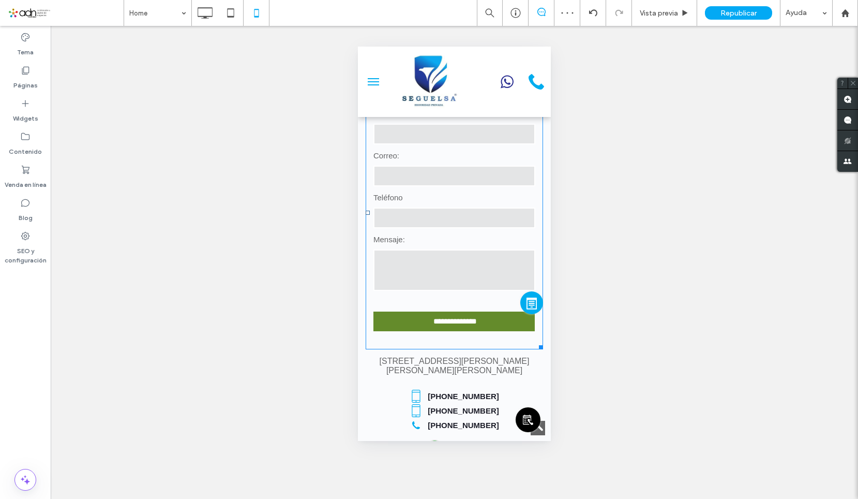
click at [477, 249] on textarea at bounding box center [454, 269] width 162 height 41
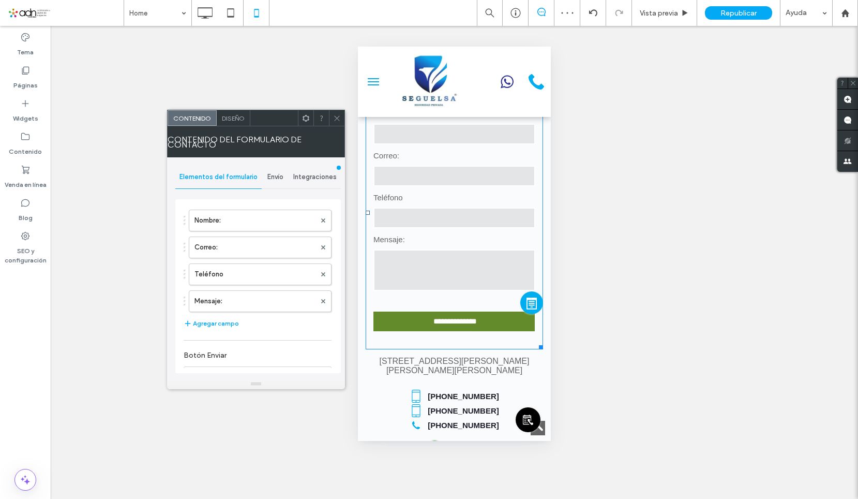
type input "**********"
click at [341, 121] on div at bounding box center [337, 118] width 16 height 16
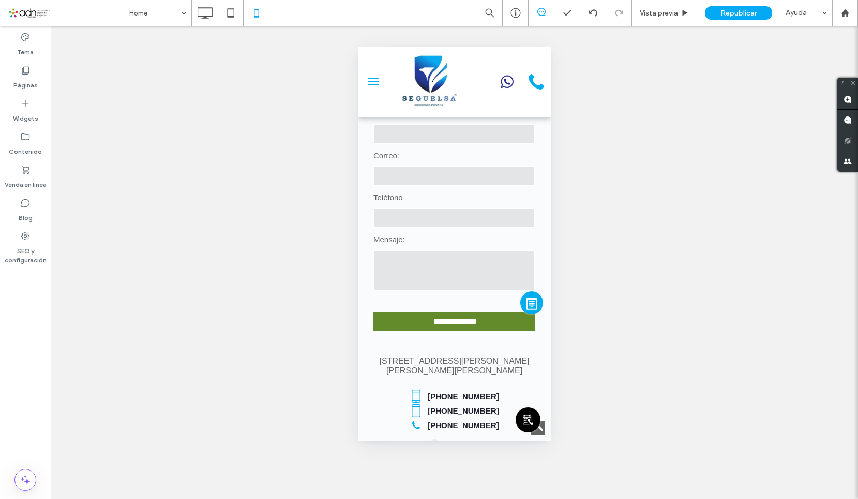
click at [373, 81] on span "menu" at bounding box center [373, 81] width 11 height 1
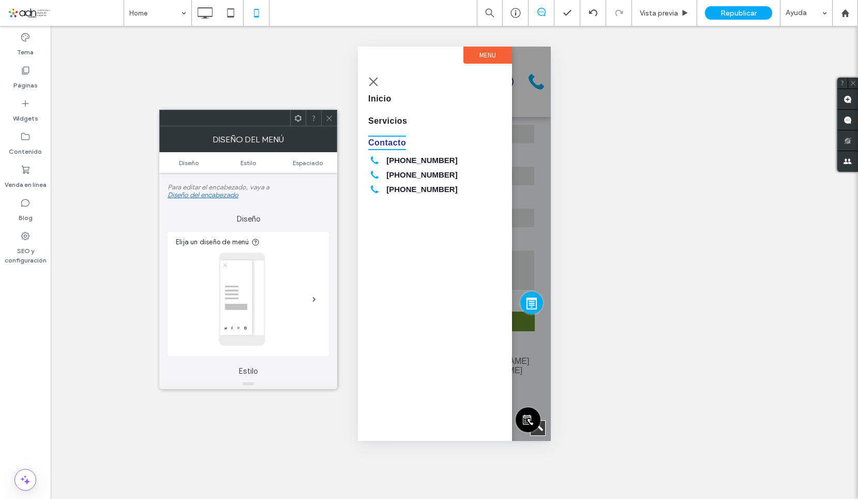
click at [327, 121] on icon at bounding box center [329, 118] width 8 height 8
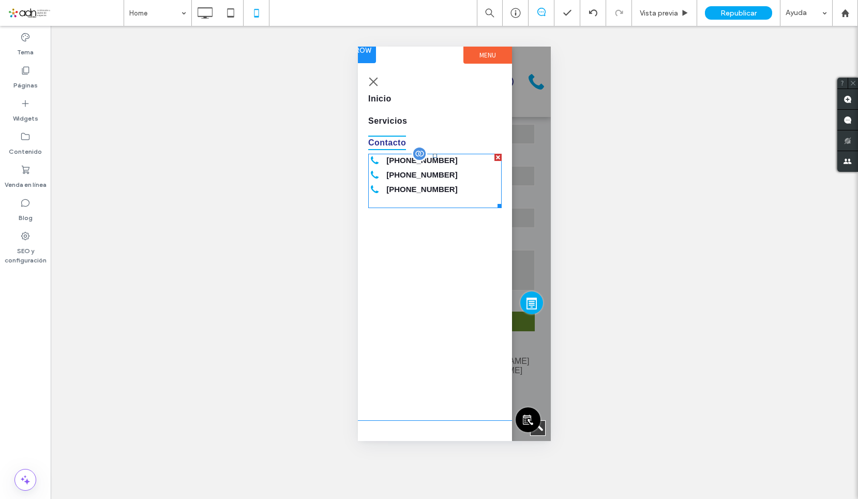
click at [425, 189] on span at bounding box center [434, 181] width 133 height 54
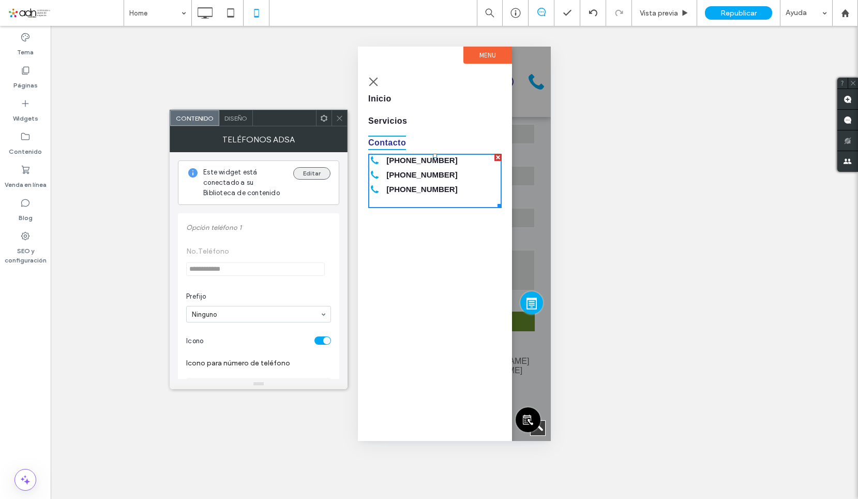
click at [315, 172] on button "Editar" at bounding box center [311, 173] width 37 height 12
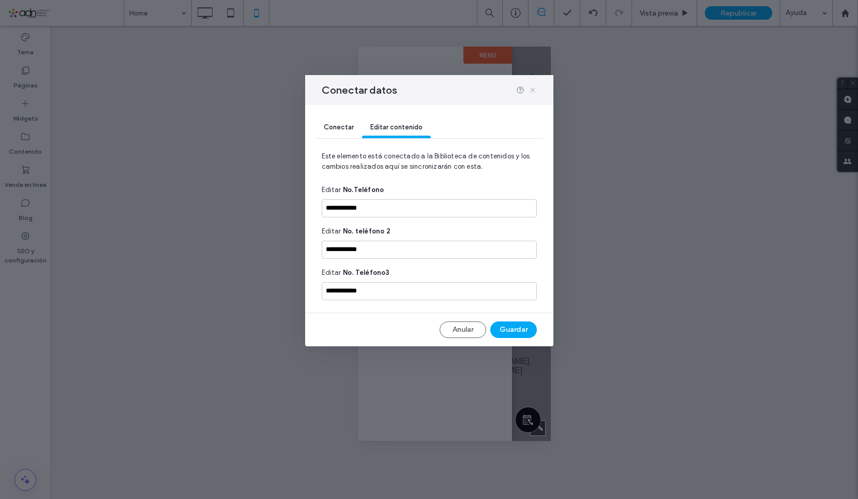
drag, startPoint x: 534, startPoint y: 92, endPoint x: 32, endPoint y: 35, distance: 505.4
click at [534, 92] on icon at bounding box center [533, 90] width 8 height 8
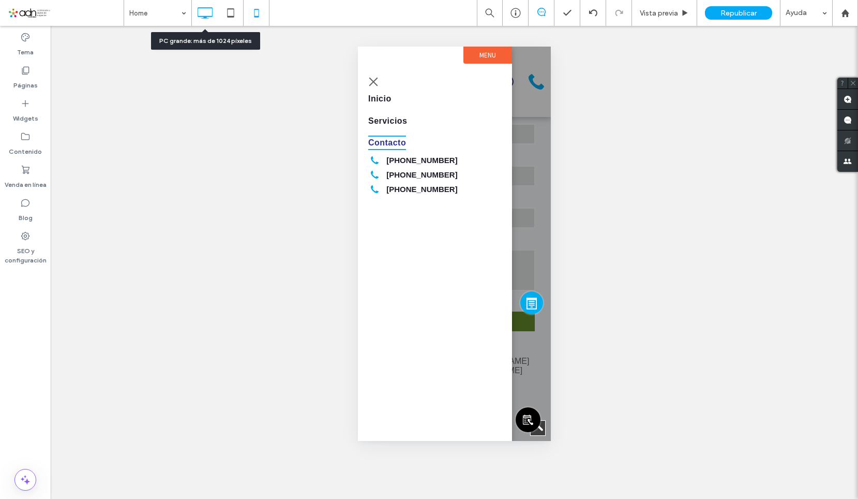
click at [202, 18] on icon at bounding box center [204, 13] width 21 height 21
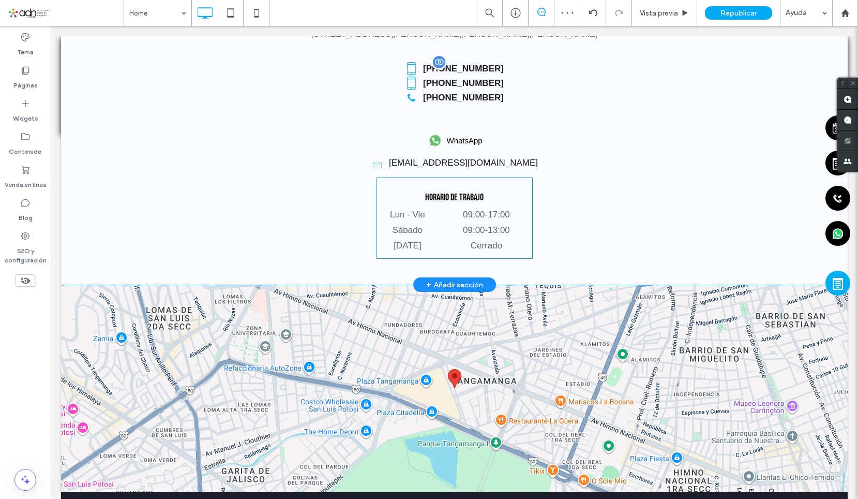
scroll to position [1862, 0]
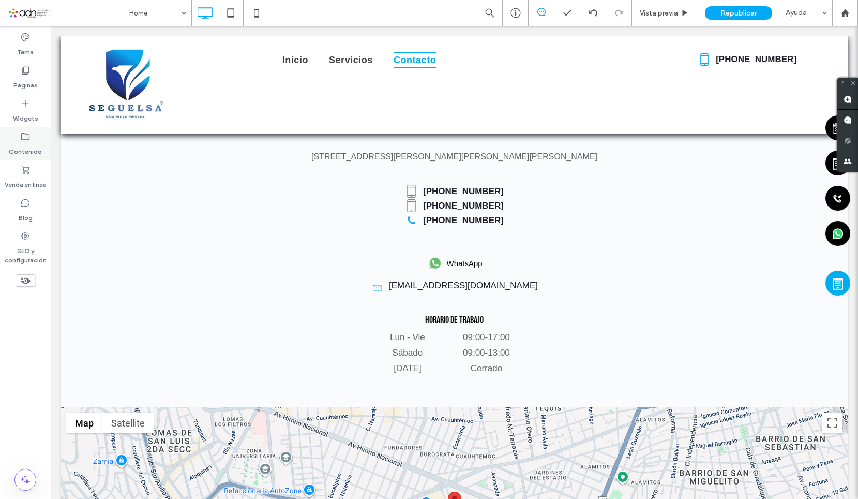
click at [31, 141] on div "Contenido" at bounding box center [25, 143] width 51 height 33
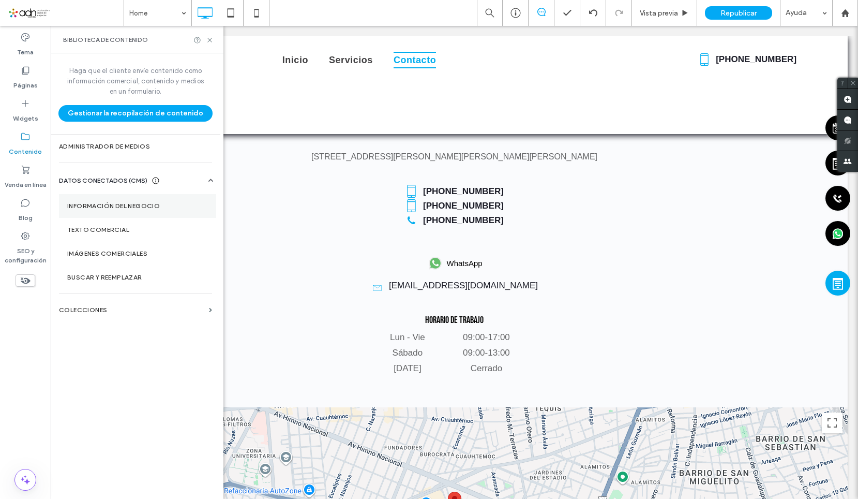
click at [125, 198] on section "Información del negocio" at bounding box center [137, 206] width 157 height 24
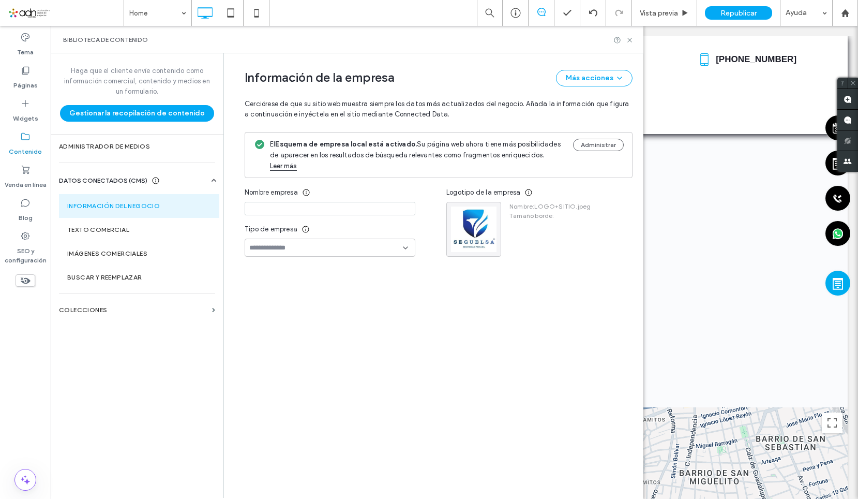
type input "**********"
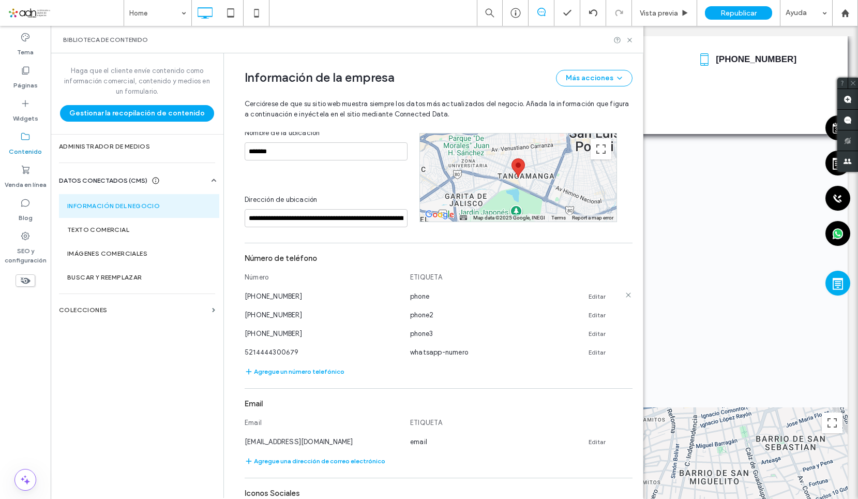
scroll to position [200, 0]
click at [589, 291] on link "Editar" at bounding box center [597, 295] width 17 height 8
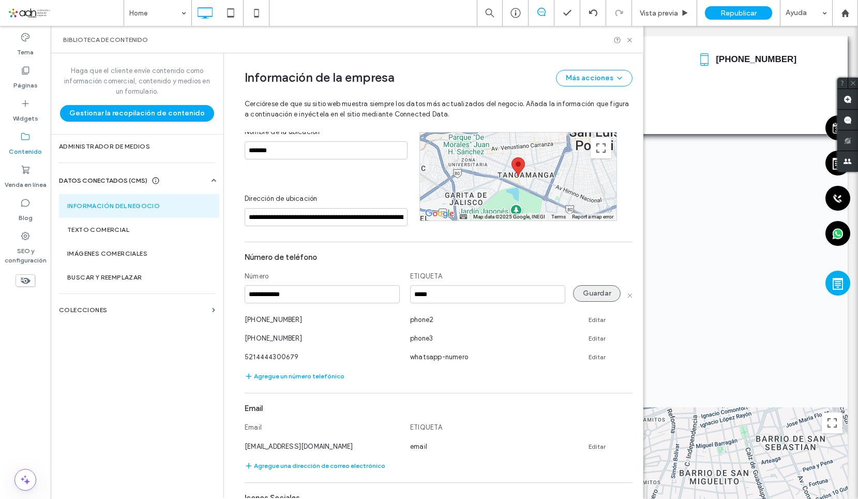
click at [587, 285] on button "Guardar" at bounding box center [597, 293] width 48 height 17
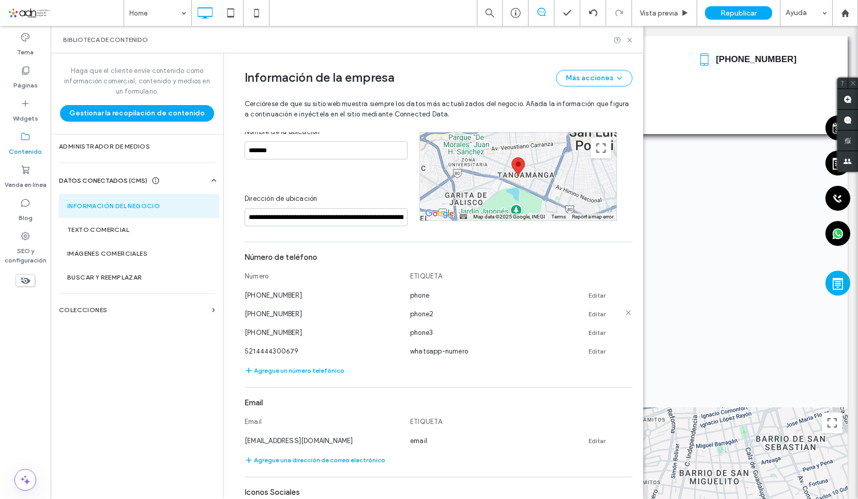
click at [589, 310] on link "Editar" at bounding box center [597, 314] width 17 height 8
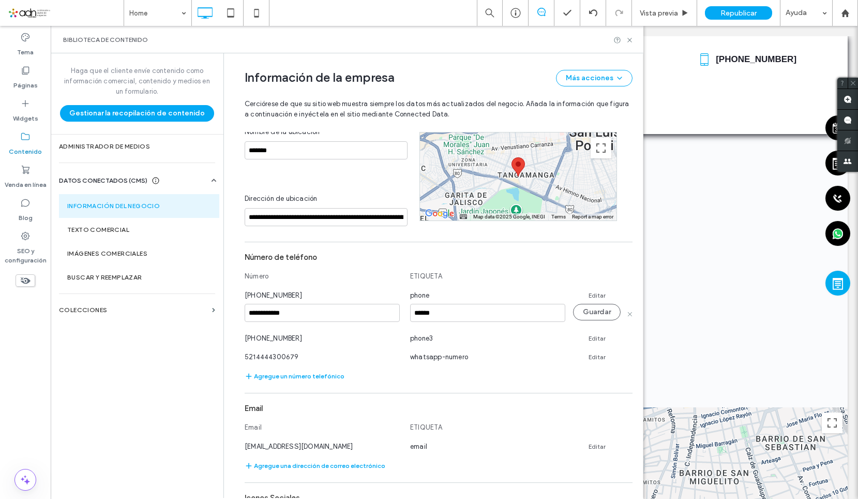
click at [308, 305] on input "**********" at bounding box center [322, 313] width 155 height 18
click at [591, 305] on button "Guardar" at bounding box center [597, 312] width 48 height 17
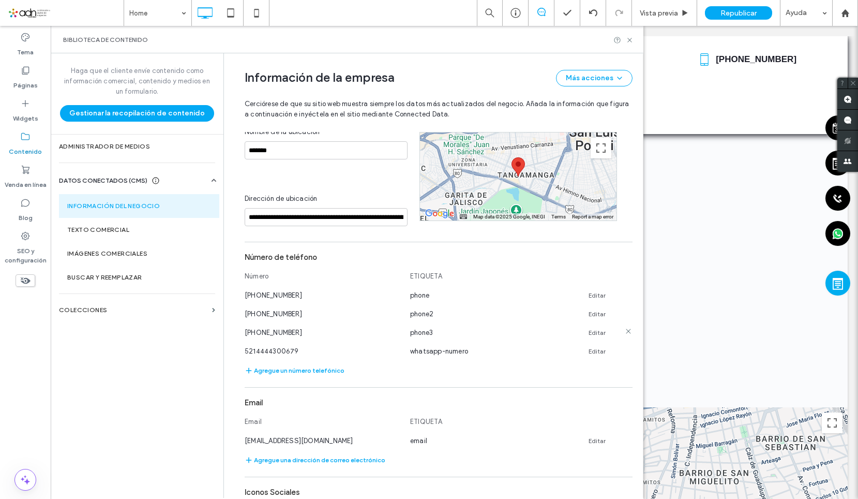
click at [596, 328] on link "Editar" at bounding box center [597, 332] width 17 height 8
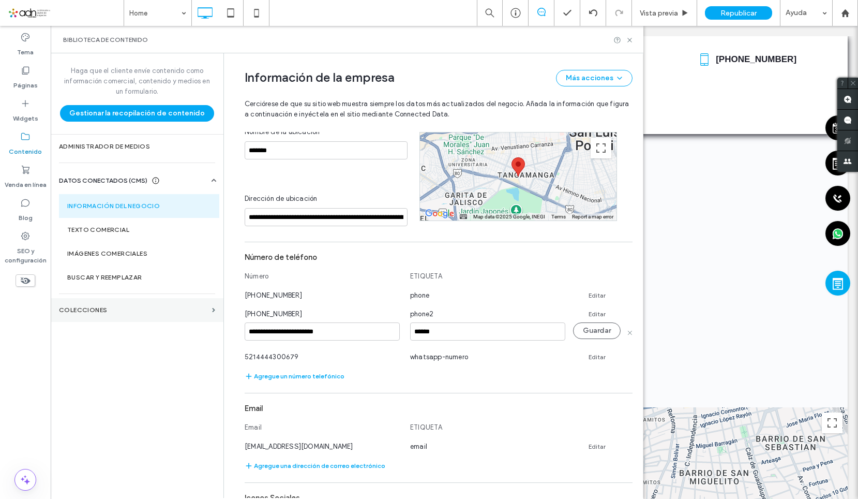
drag, startPoint x: 290, startPoint y: 322, endPoint x: 166, endPoint y: 318, distance: 123.7
click at [166, 318] on div "**********" at bounding box center [347, 275] width 593 height 444
type input "**********"
click at [584, 322] on button "Guardar" at bounding box center [597, 330] width 48 height 17
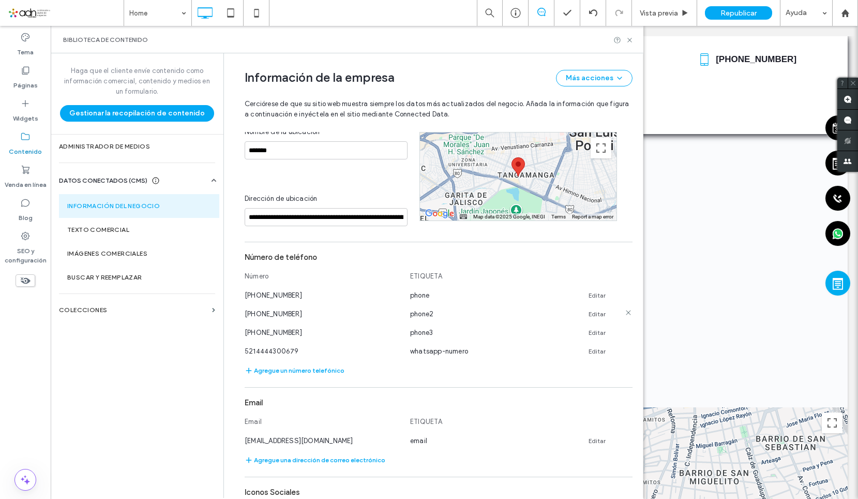
click at [598, 310] on link "Editar" at bounding box center [597, 314] width 17 height 8
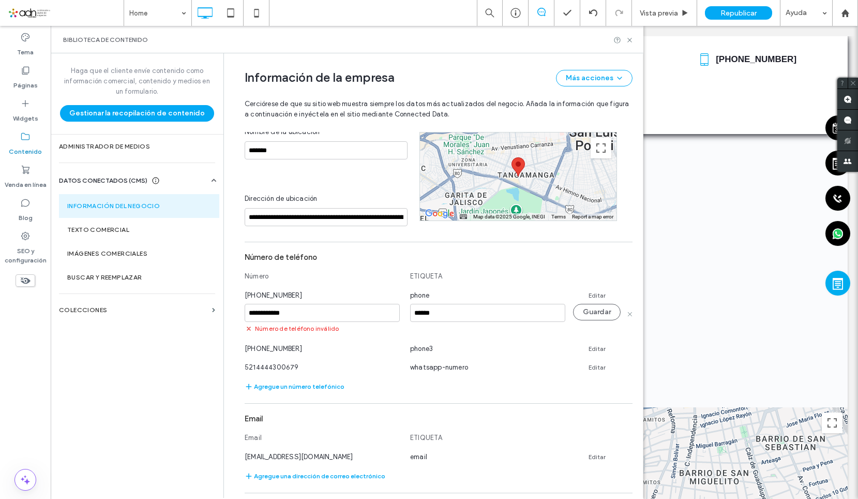
drag, startPoint x: 340, startPoint y: 305, endPoint x: 218, endPoint y: 304, distance: 122.1
click at [223, 304] on div "**********" at bounding box center [432, 275] width 419 height 444
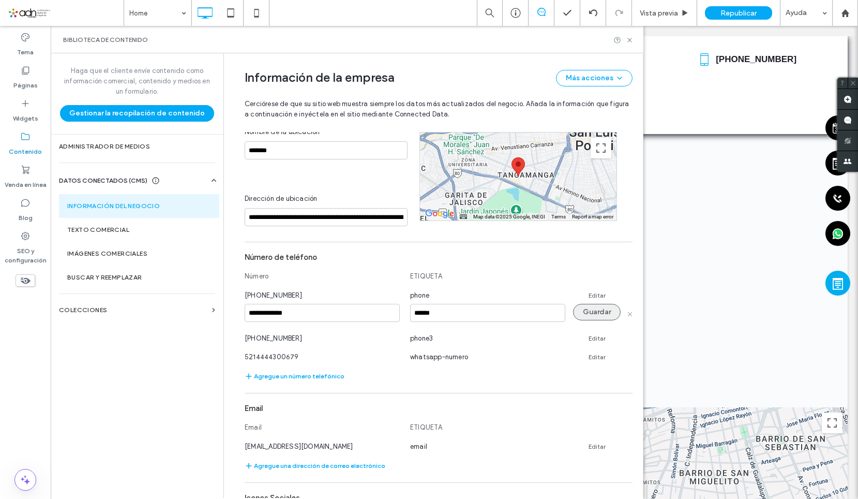
type input "**********"
click at [590, 304] on button "Guardar" at bounding box center [597, 312] width 48 height 17
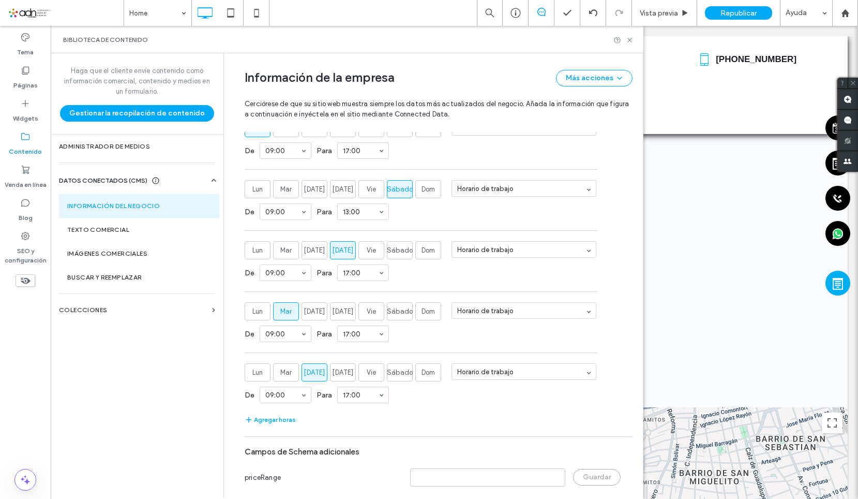
scroll to position [747, 0]
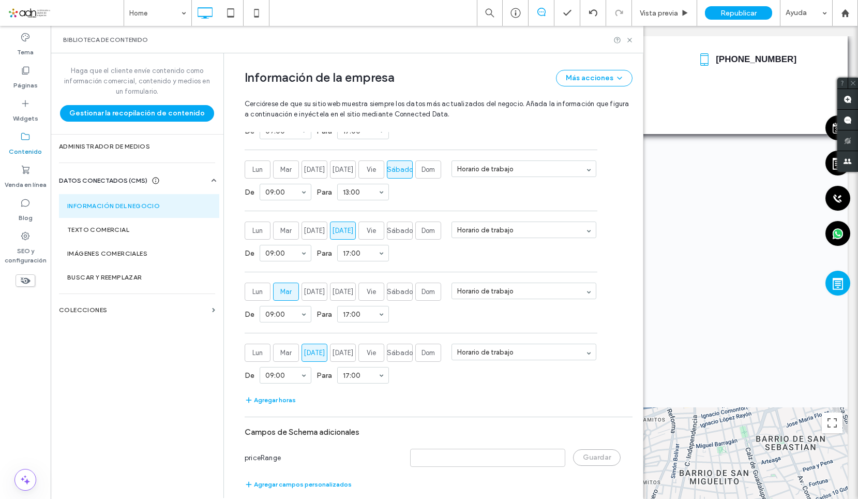
click at [624, 43] on div "Biblioteca de contenido" at bounding box center [347, 39] width 593 height 27
click at [632, 39] on icon at bounding box center [630, 40] width 8 height 8
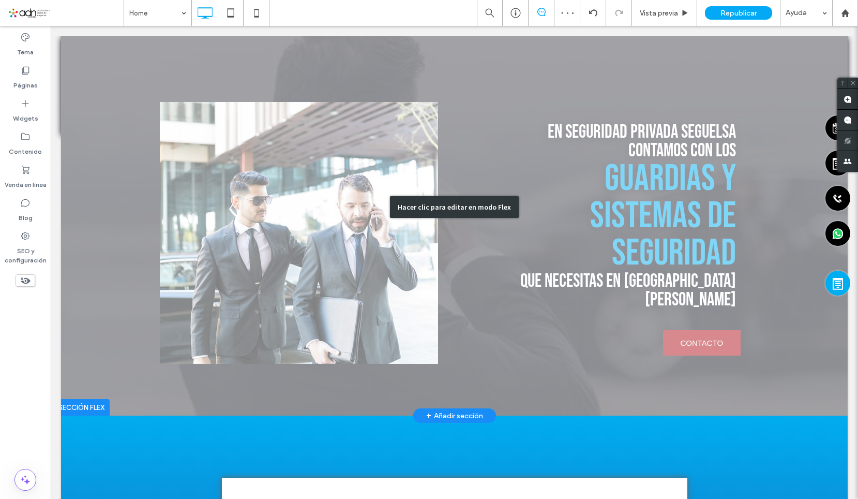
scroll to position [0, 0]
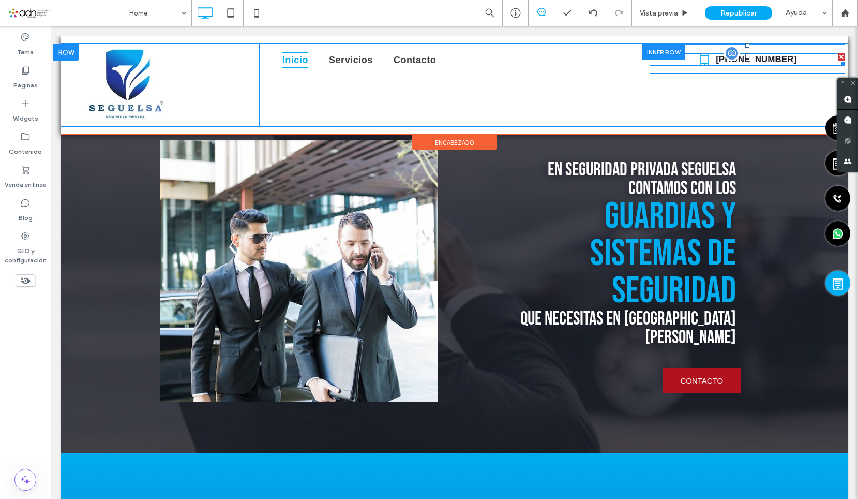
click at [712, 64] on span at bounding box center [748, 59] width 196 height 12
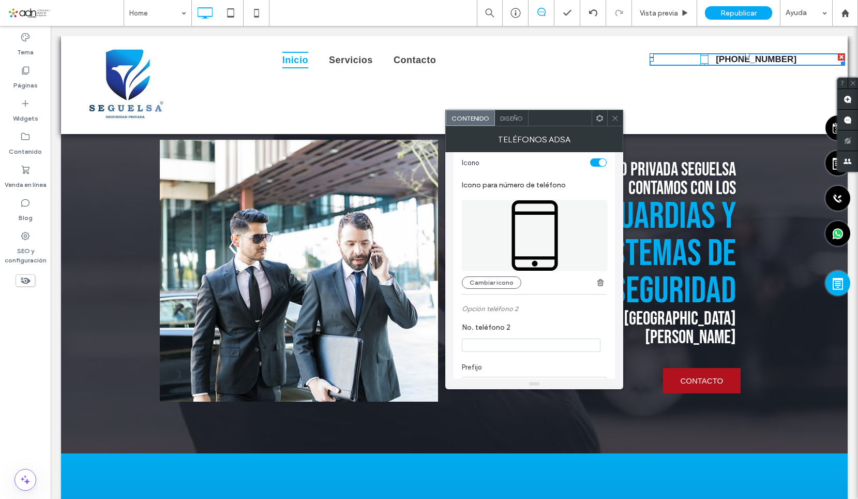
scroll to position [207, 0]
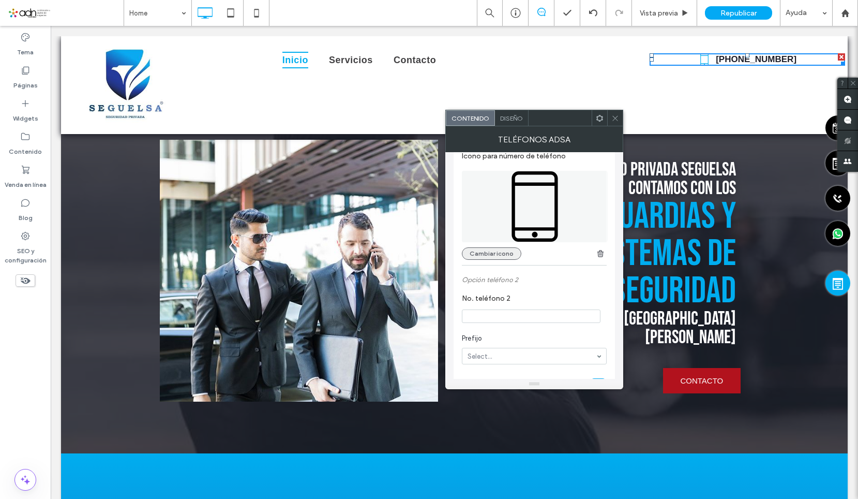
click at [502, 255] on button "Cambiar icono" at bounding box center [491, 253] width 59 height 12
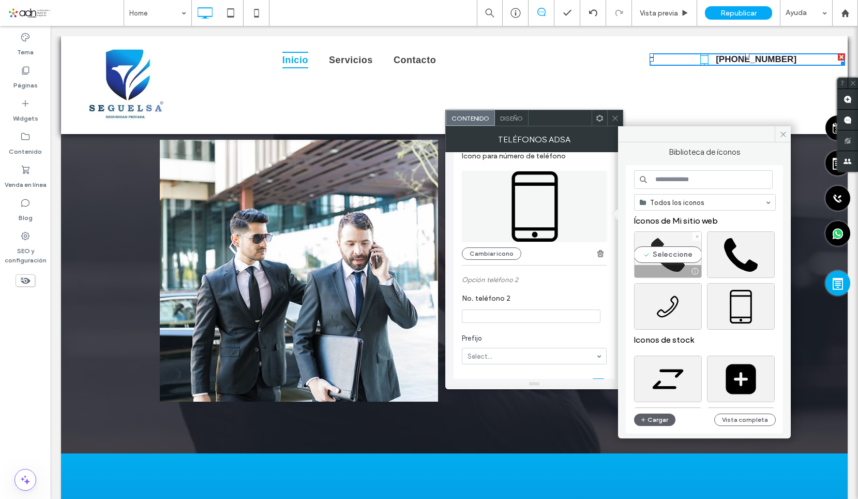
drag, startPoint x: 673, startPoint y: 252, endPoint x: 632, endPoint y: 217, distance: 54.6
click at [673, 252] on div "Seleccione" at bounding box center [668, 254] width 68 height 47
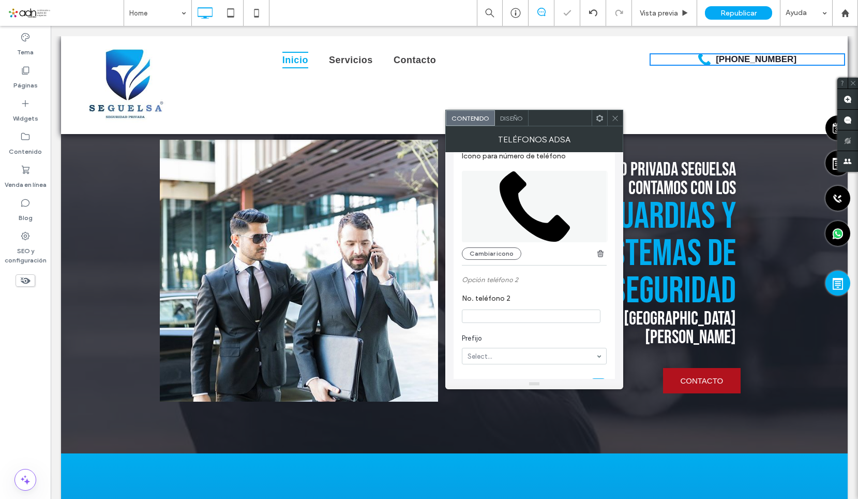
click at [613, 114] on icon at bounding box center [615, 118] width 8 height 8
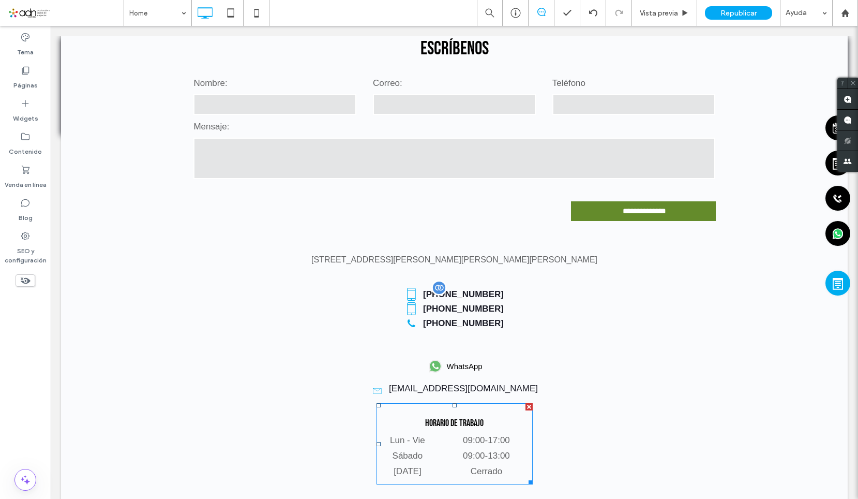
scroll to position [1758, 0]
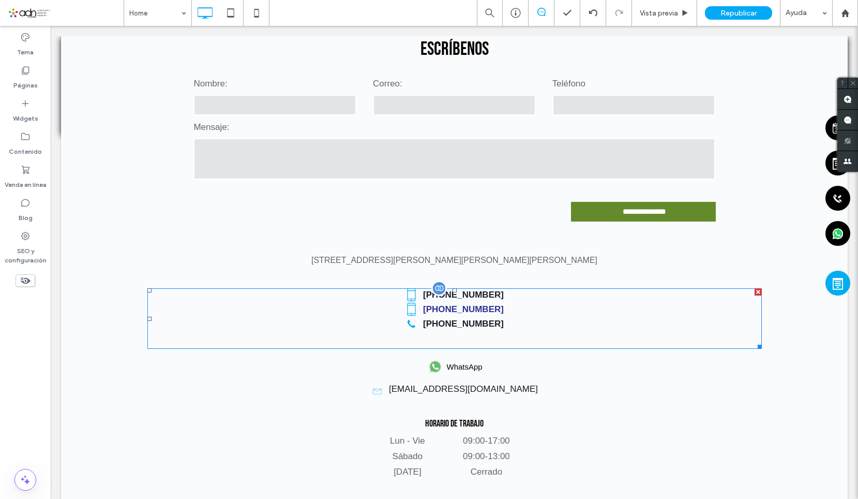
click at [463, 288] on span at bounding box center [454, 318] width 614 height 61
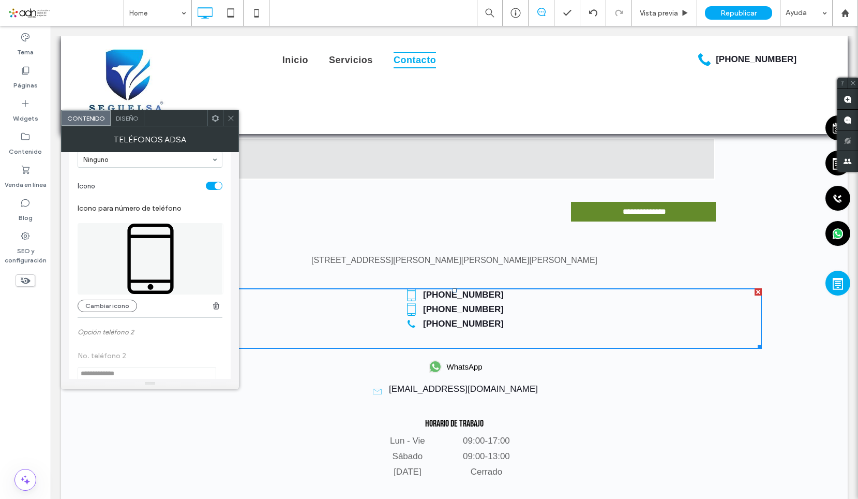
scroll to position [155, 0]
click at [111, 303] on button "Cambiar icono" at bounding box center [107, 305] width 59 height 12
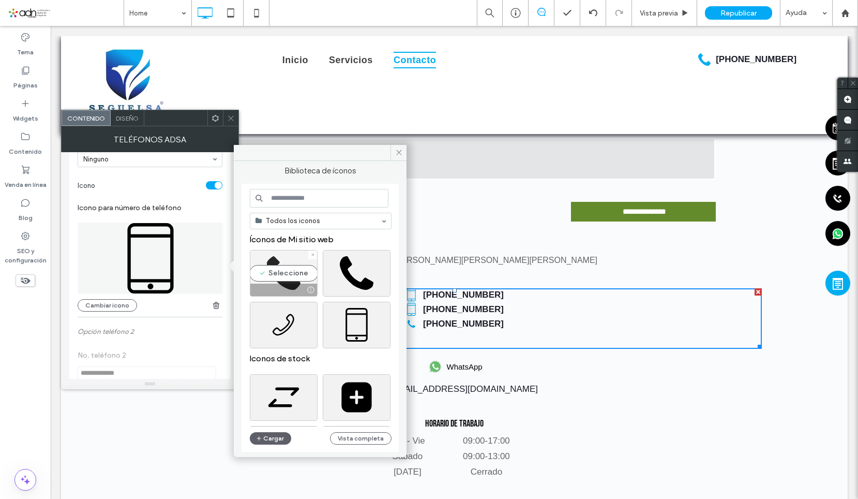
click at [270, 276] on div "Seleccione" at bounding box center [284, 273] width 68 height 47
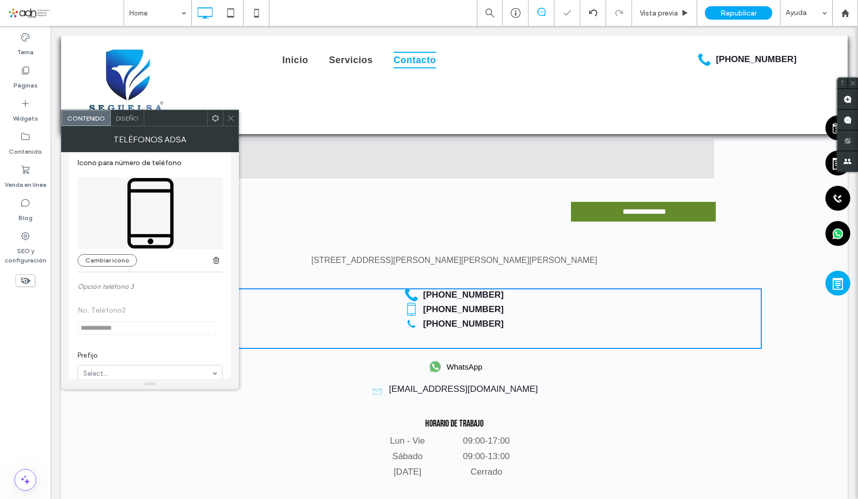
scroll to position [465, 0]
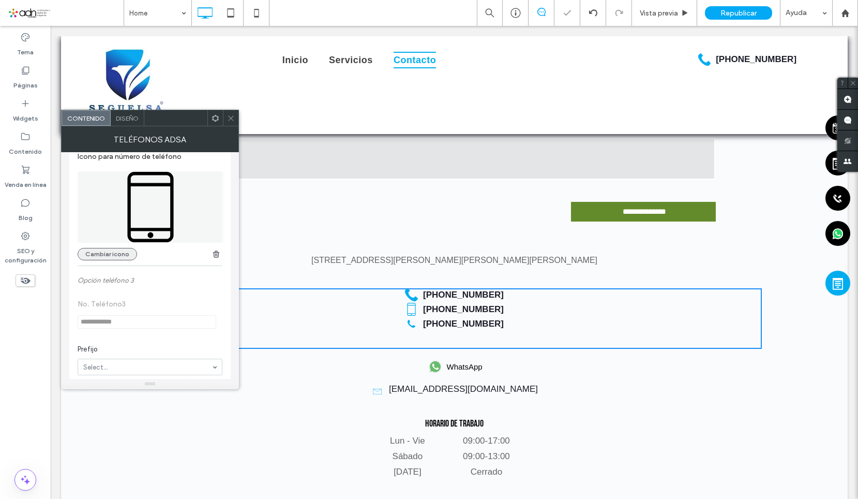
click at [108, 260] on button "Cambiar icono" at bounding box center [107, 254] width 59 height 12
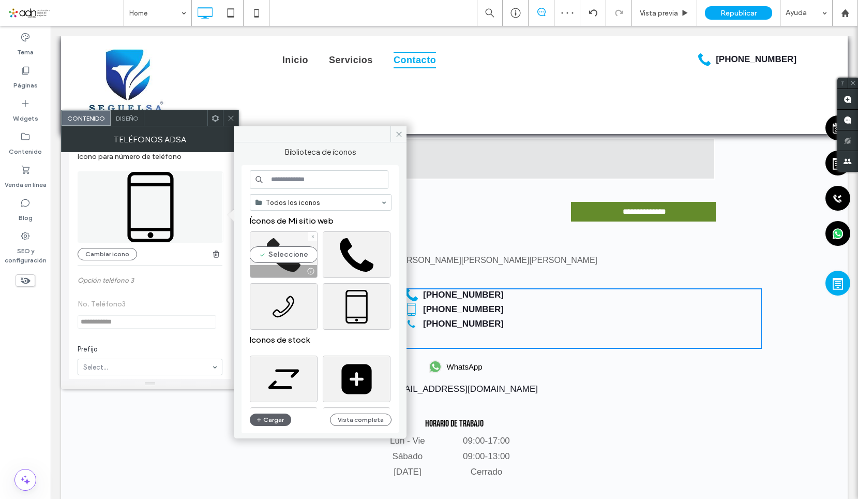
click at [267, 259] on div "Seleccione" at bounding box center [284, 254] width 68 height 47
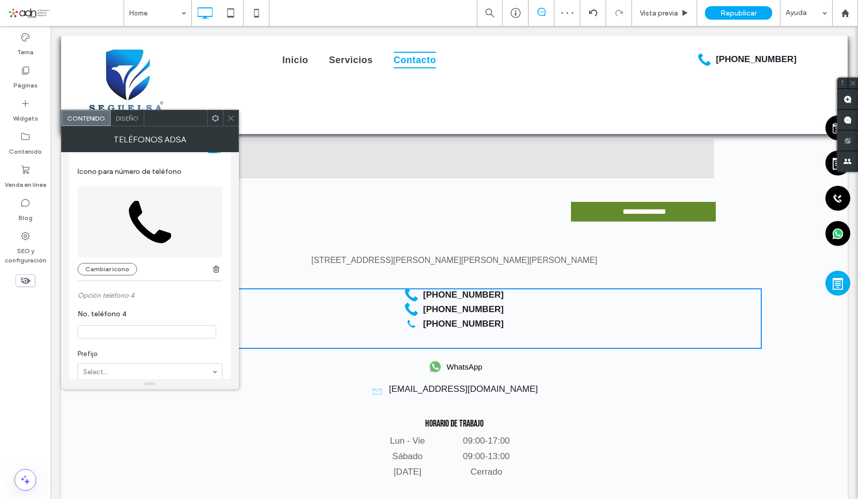
scroll to position [776, 0]
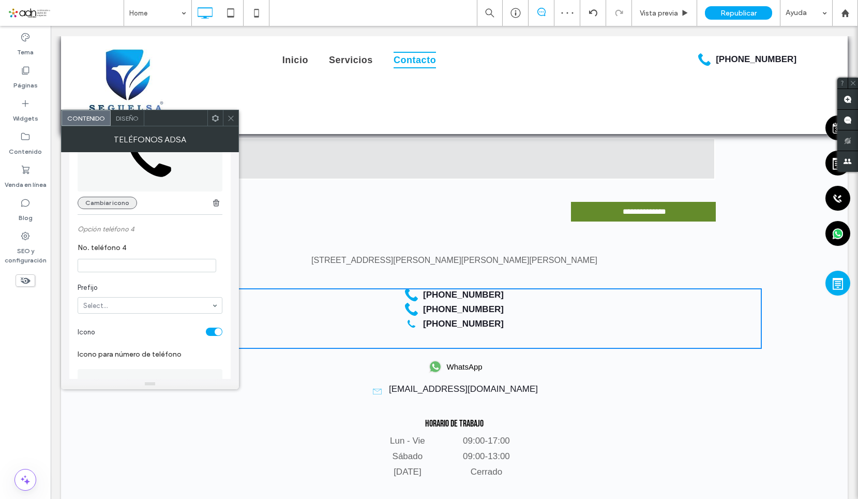
click at [110, 206] on button "Cambiar icono" at bounding box center [107, 203] width 59 height 12
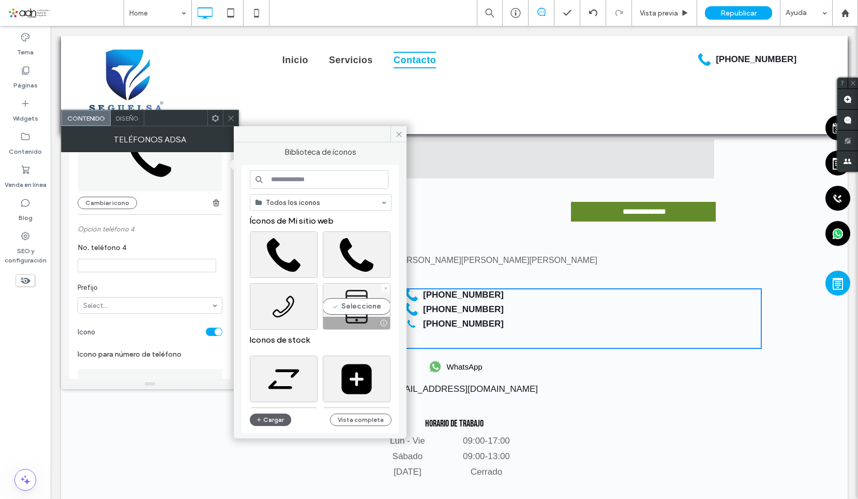
click at [349, 298] on div "Seleccione" at bounding box center [357, 306] width 68 height 47
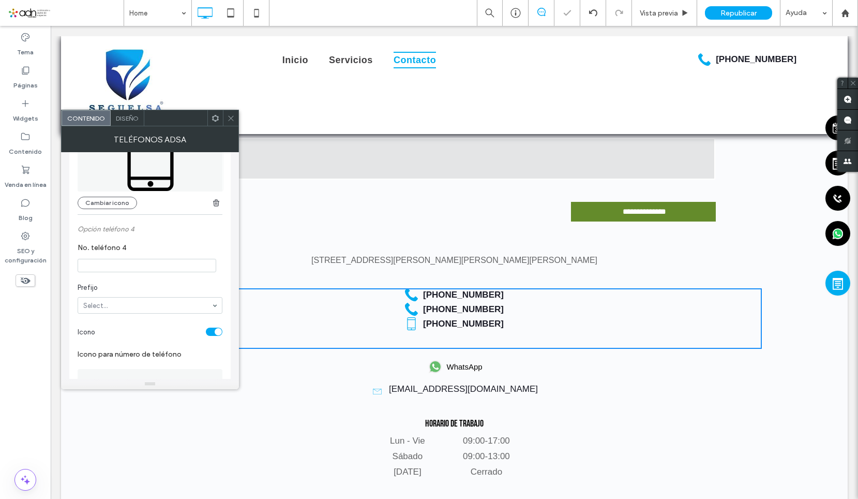
click at [231, 122] on span at bounding box center [231, 118] width 8 height 16
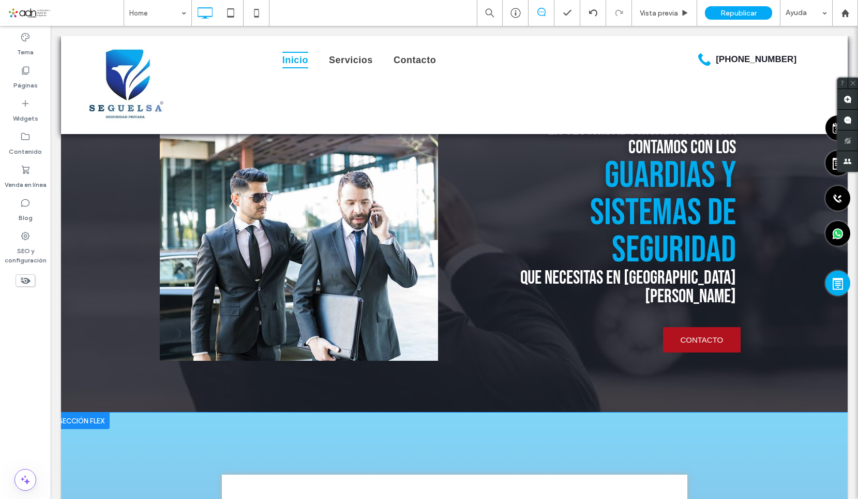
scroll to position [0, 0]
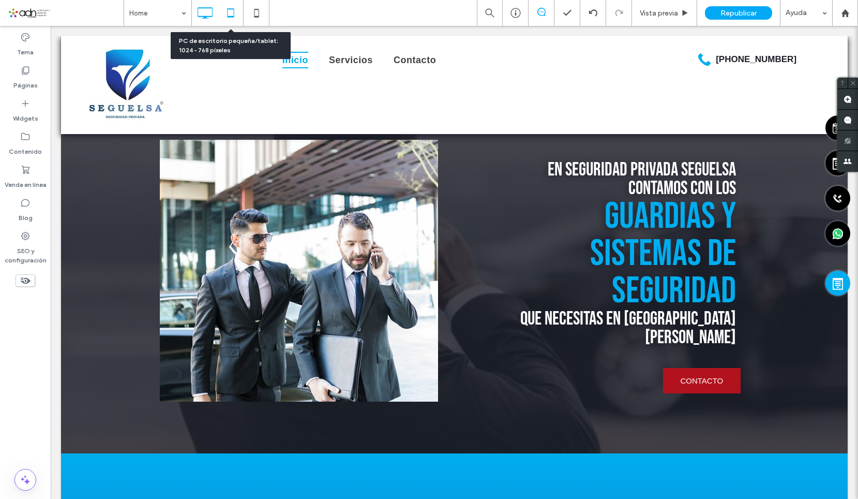
click at [235, 14] on icon at bounding box center [230, 13] width 21 height 21
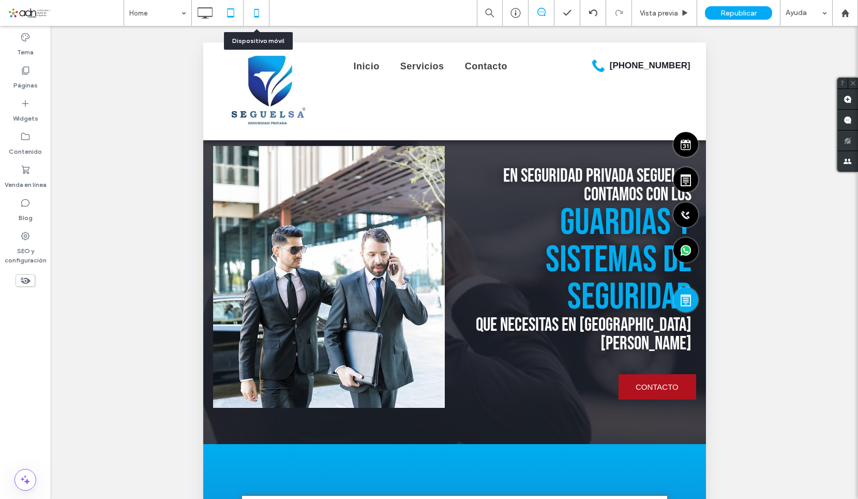
click at [252, 11] on icon at bounding box center [256, 13] width 21 height 21
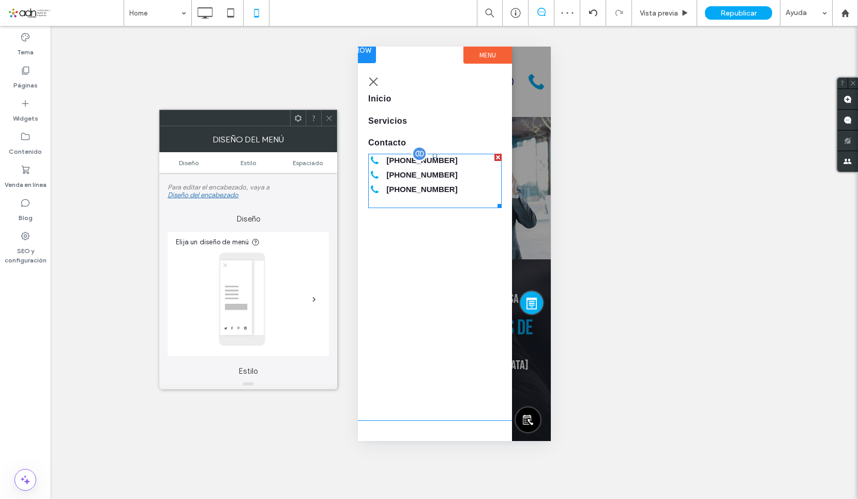
click at [389, 173] on span at bounding box center [434, 181] width 133 height 54
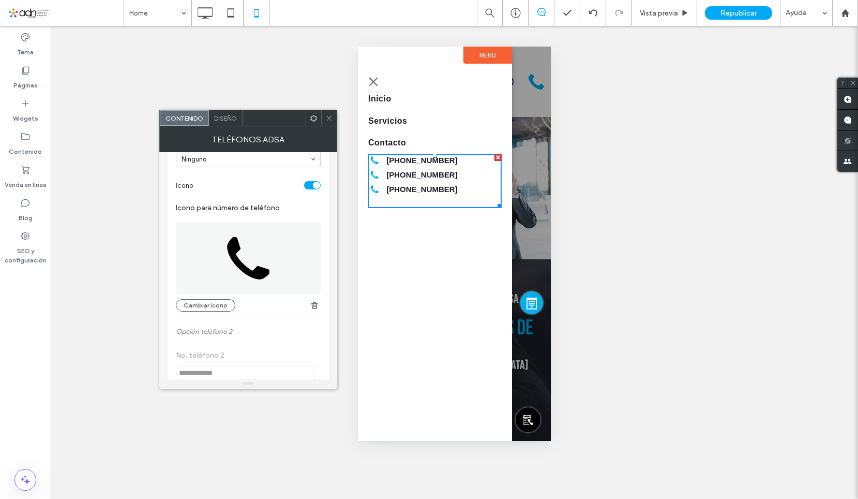
scroll to position [207, 0]
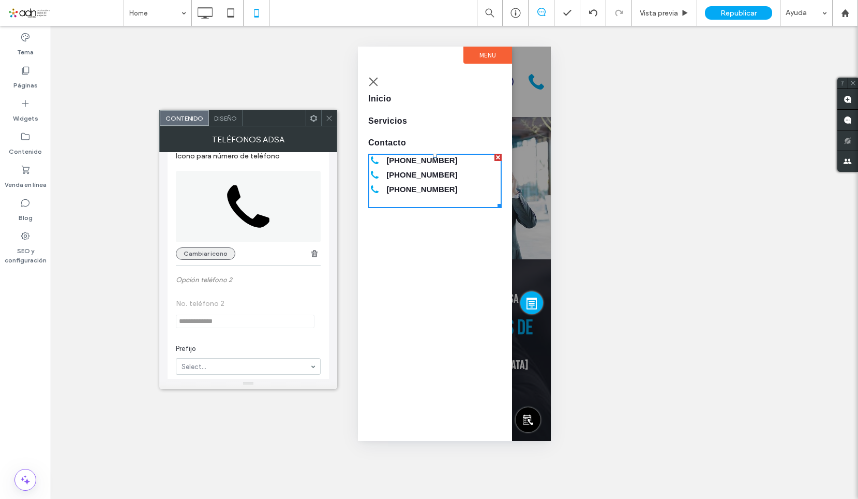
click at [220, 252] on button "Cambiar icono" at bounding box center [205, 253] width 59 height 12
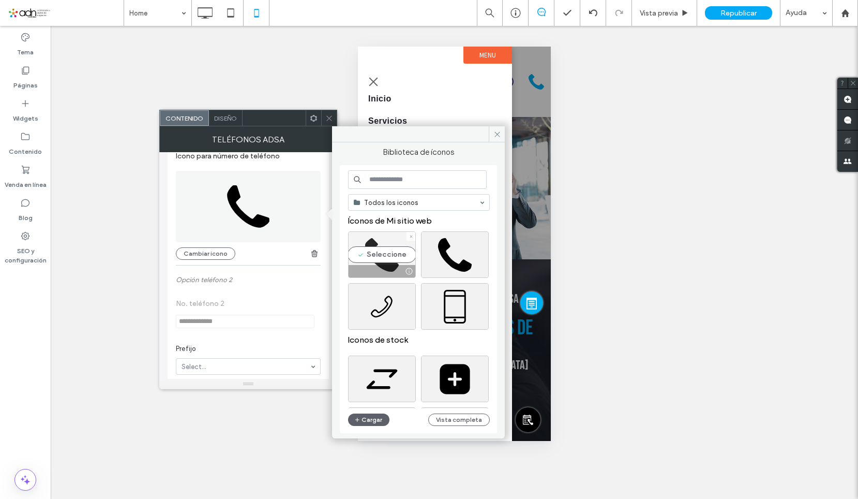
click at [359, 255] on div "Seleccione" at bounding box center [382, 254] width 68 height 47
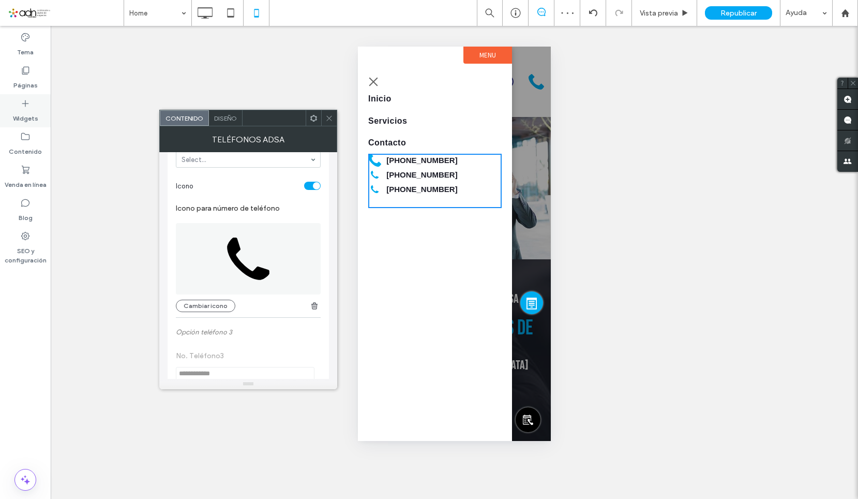
scroll to position [362, 0]
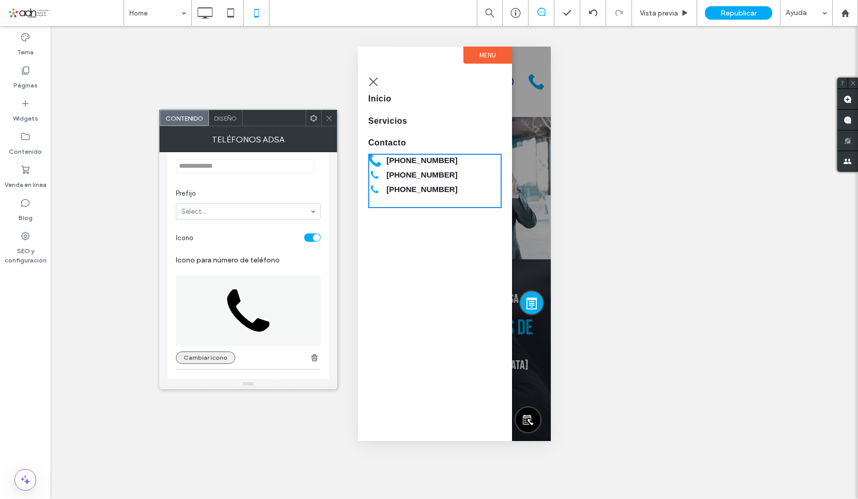
click at [219, 354] on button "Cambiar icono" at bounding box center [205, 357] width 59 height 12
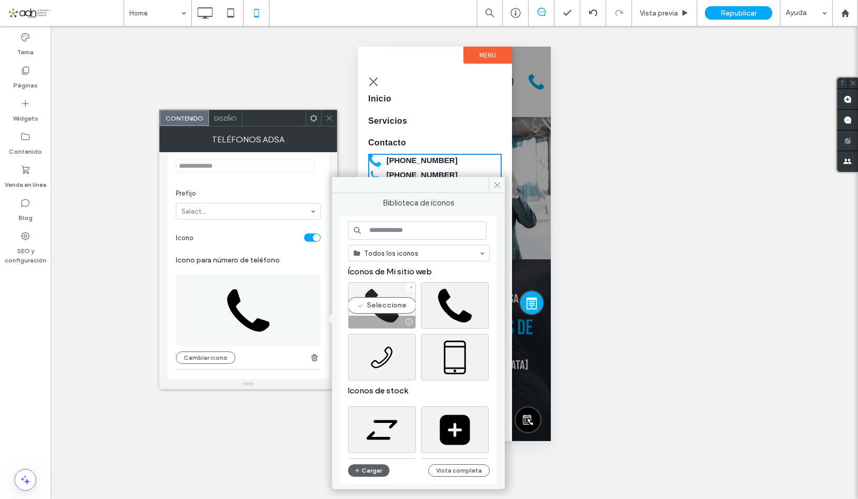
click at [369, 294] on div "Seleccione" at bounding box center [382, 305] width 68 height 47
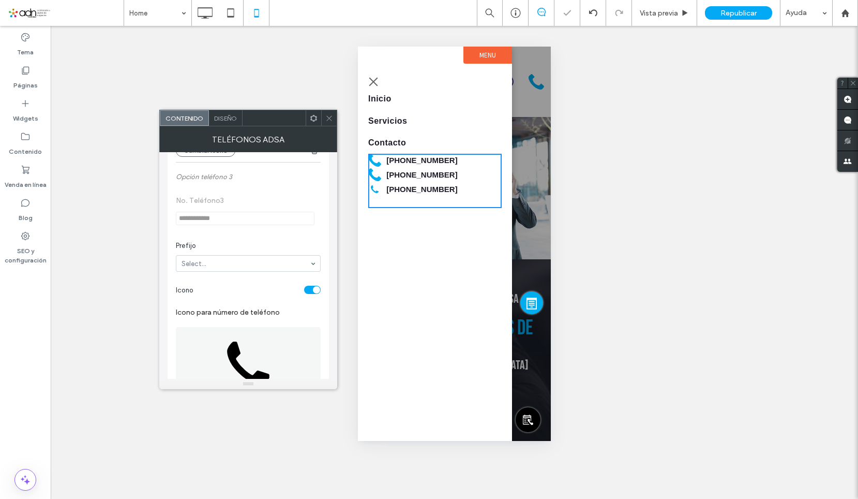
scroll to position [621, 0]
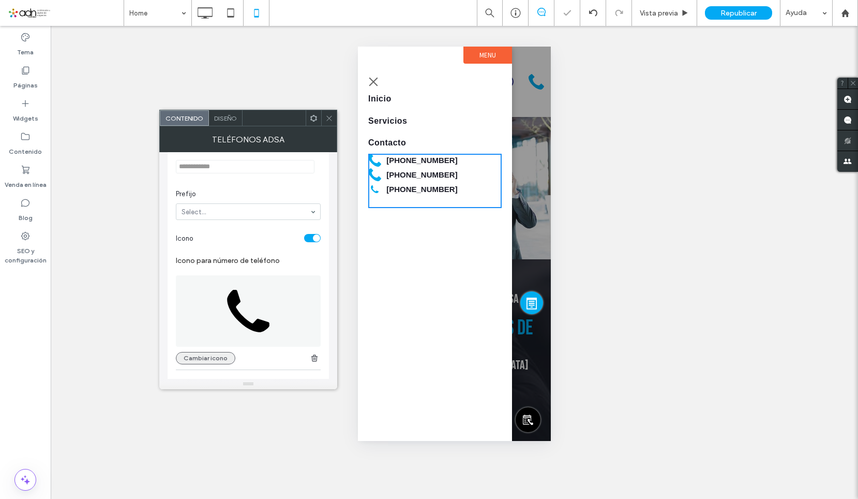
click at [204, 358] on button "Cambiar icono" at bounding box center [205, 358] width 59 height 12
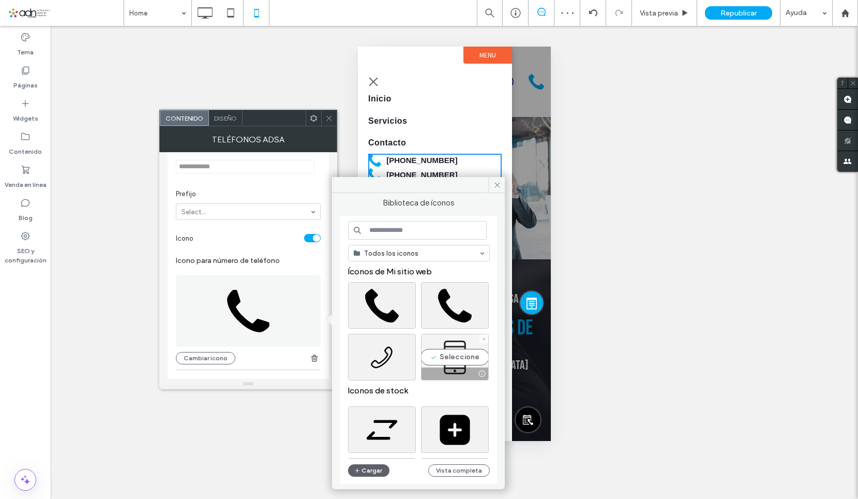
drag, startPoint x: 438, startPoint y: 344, endPoint x: 81, endPoint y: 276, distance: 363.2
click at [438, 344] on div "Seleccione" at bounding box center [455, 357] width 68 height 47
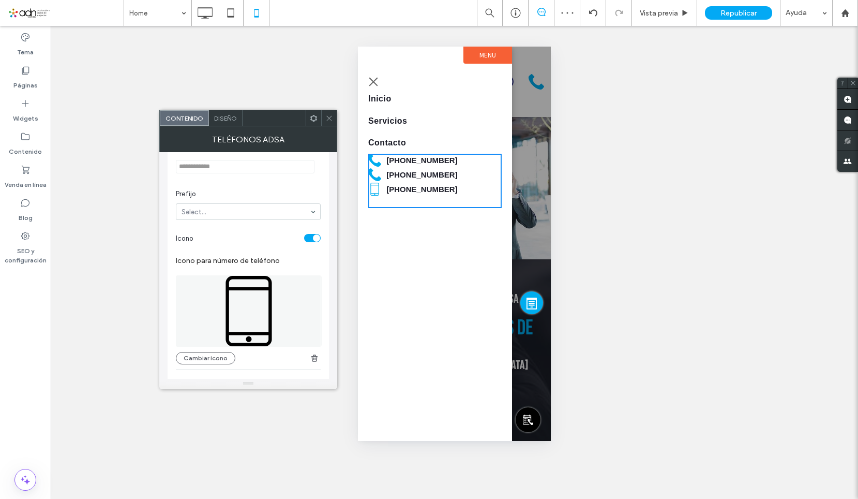
click at [328, 123] on span at bounding box center [329, 118] width 8 height 16
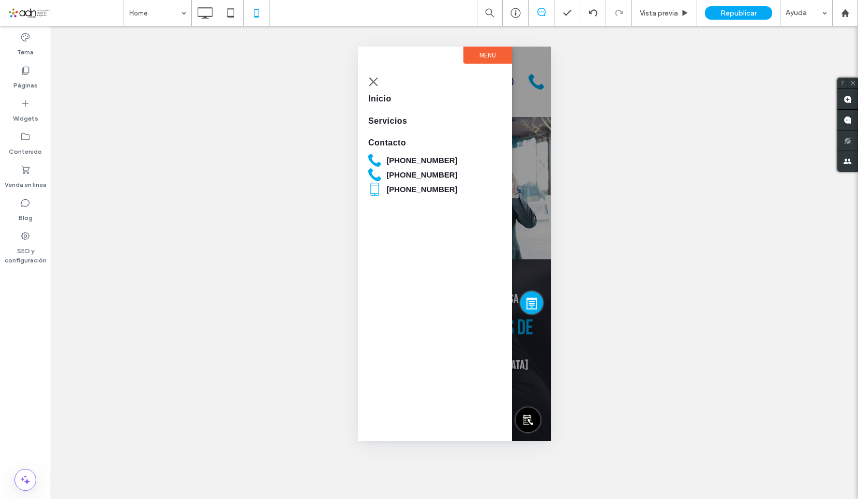
click at [372, 79] on button "menu" at bounding box center [373, 81] width 21 height 21
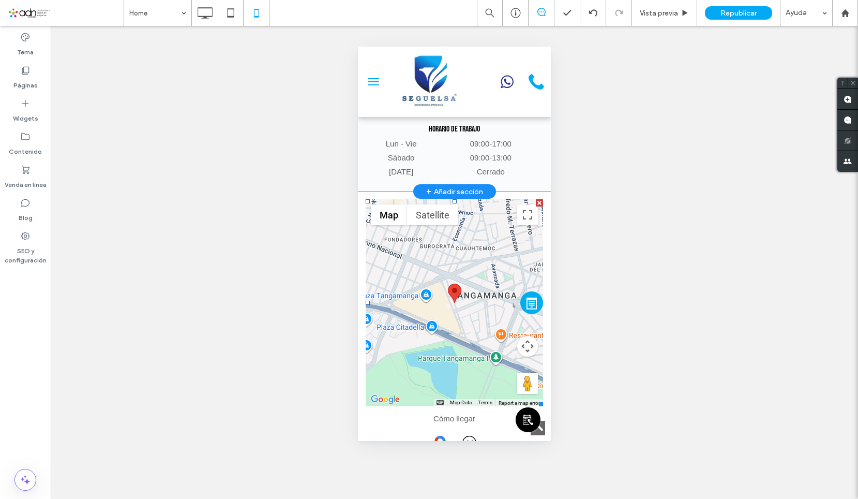
scroll to position [2336, 0]
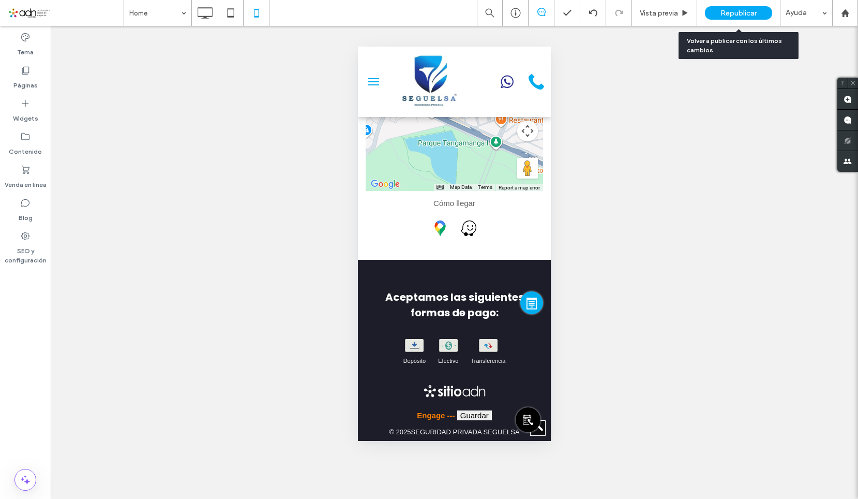
click at [719, 17] on div "Republicar" at bounding box center [738, 12] width 67 height 13
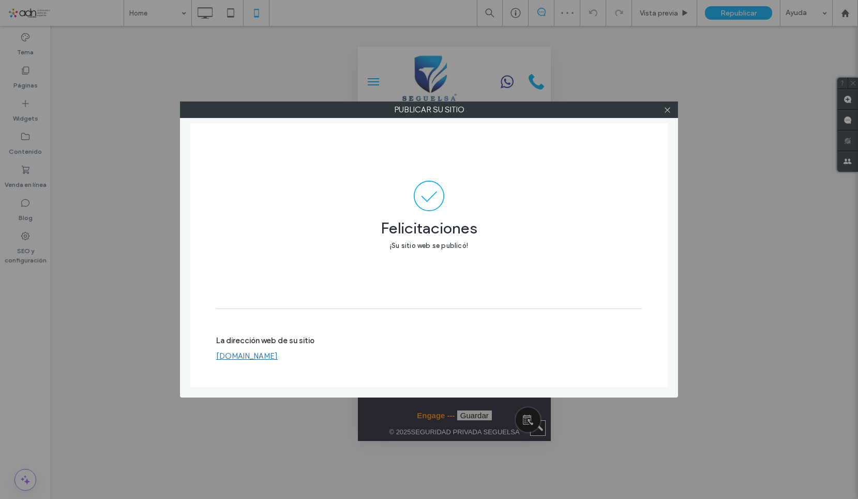
click at [260, 356] on link "[DOMAIN_NAME]" at bounding box center [247, 355] width 62 height 9
